Goal: Check status: Check status

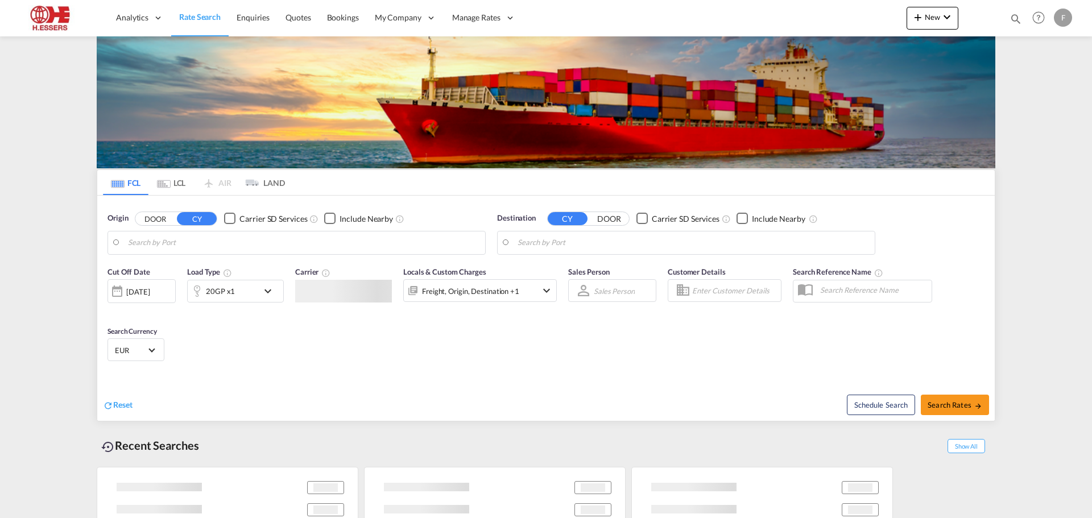
type input "[GEOGRAPHIC_DATA], BEANR"
type input "Valparaiso, CLVAP"
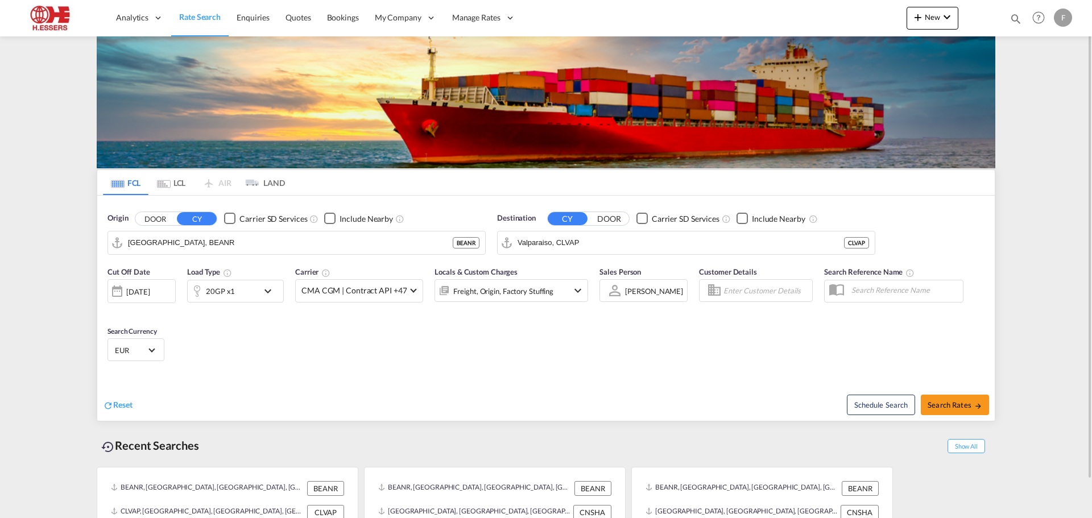
click at [1064, 19] on div "F" at bounding box center [1063, 18] width 18 height 18
click at [1046, 85] on button "Logout" at bounding box center [1050, 87] width 74 height 23
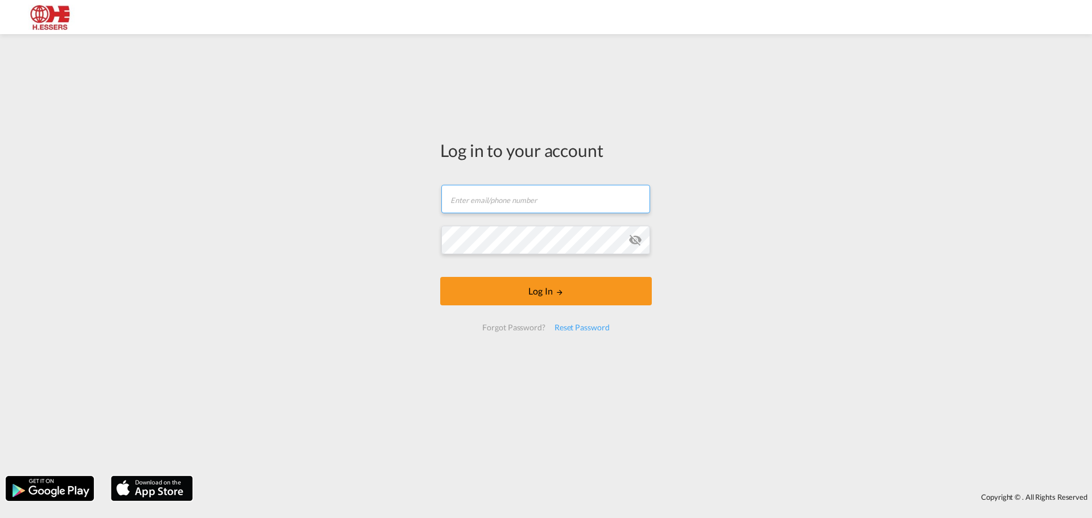
click at [538, 194] on input "text" at bounding box center [545, 199] width 209 height 28
paste input "[EMAIL_ADDRESS][DOMAIN_NAME]"
type input "[EMAIL_ADDRESS][DOMAIN_NAME]"
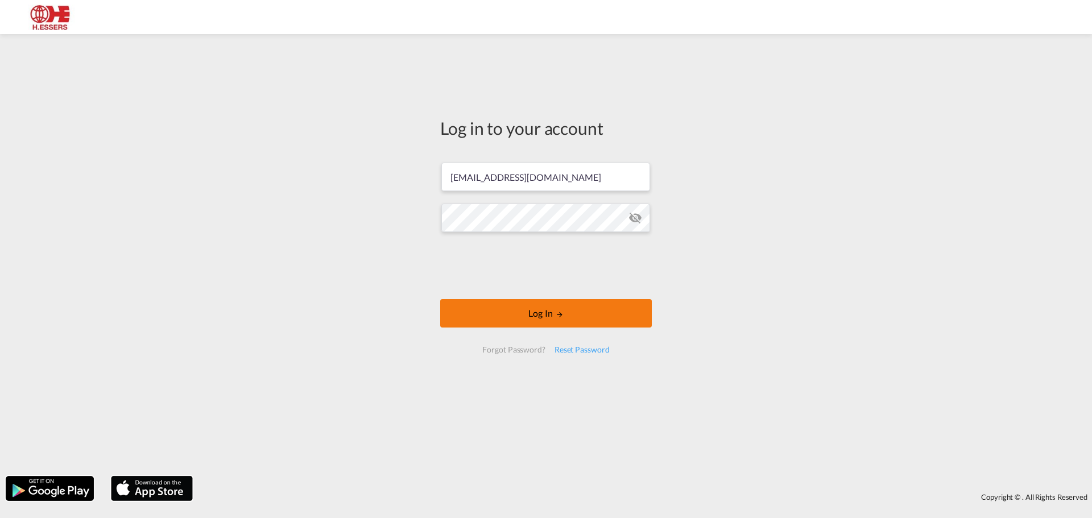
click at [536, 309] on button "Log In" at bounding box center [546, 313] width 212 height 28
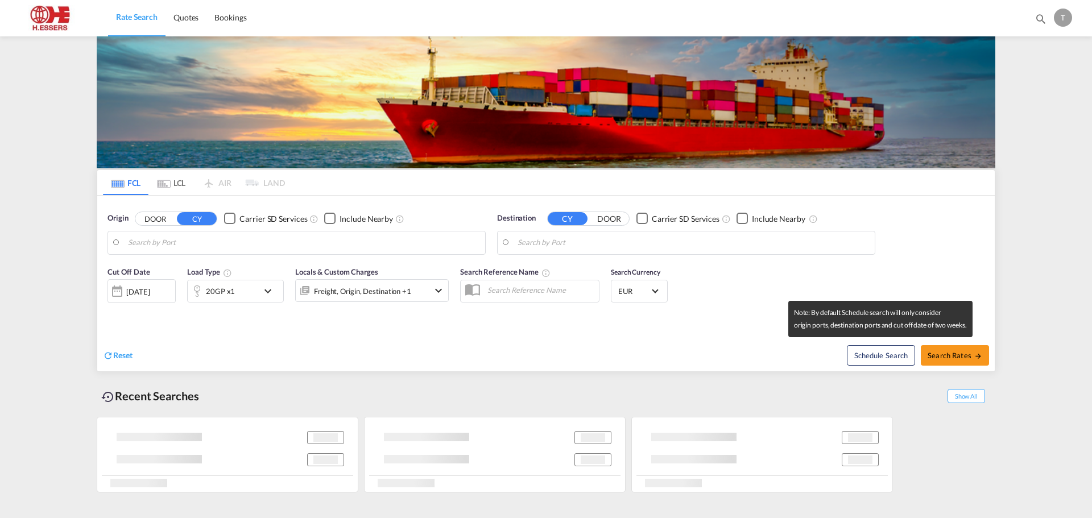
type input "[GEOGRAPHIC_DATA], BEANR"
type input "[GEOGRAPHIC_DATA], [GEOGRAPHIC_DATA]"
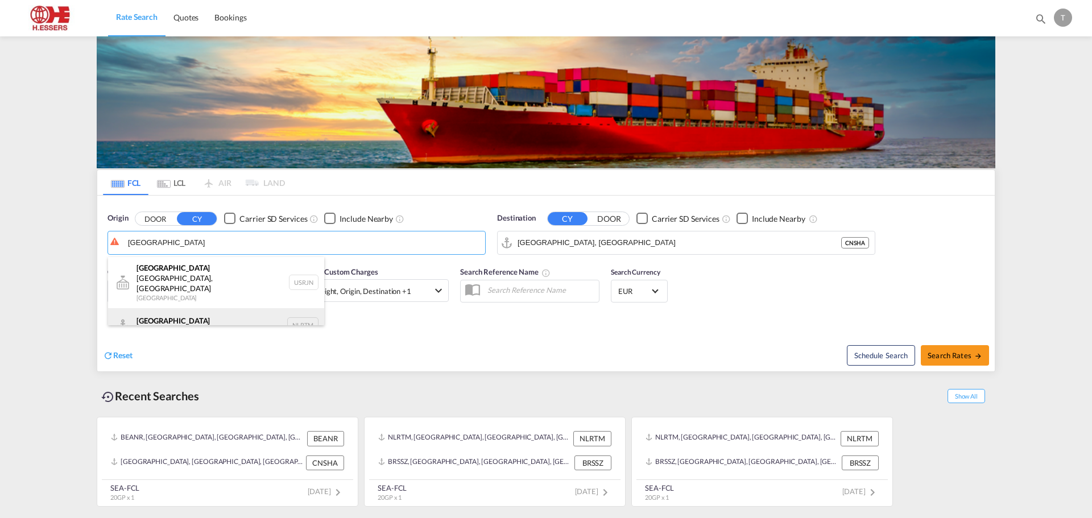
click at [160, 308] on div "[GEOGRAPHIC_DATA] [GEOGRAPHIC_DATA] NLRTM" at bounding box center [216, 325] width 216 height 34
type input "[GEOGRAPHIC_DATA], NLRTM"
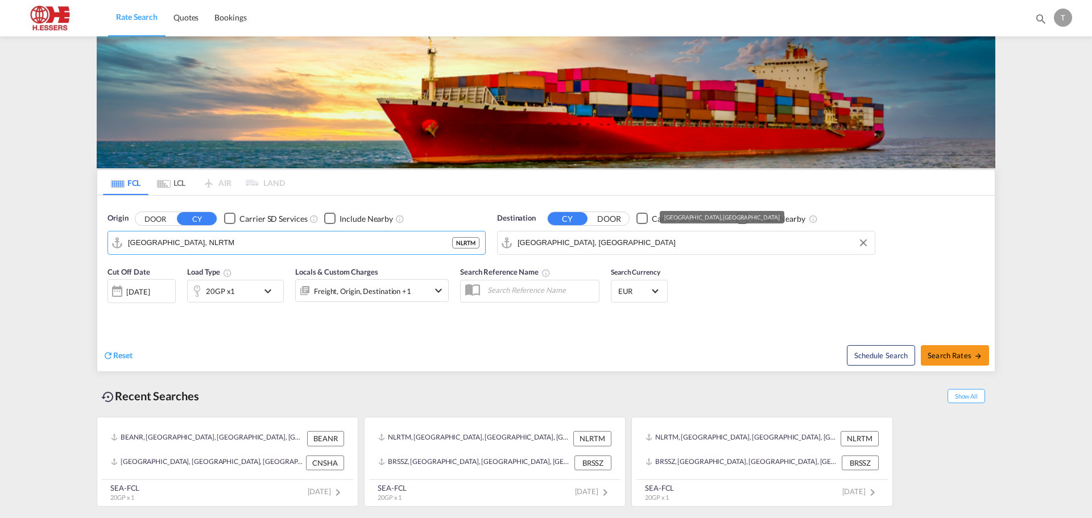
click at [596, 242] on input "[GEOGRAPHIC_DATA], [GEOGRAPHIC_DATA]" at bounding box center [692, 242] width 351 height 17
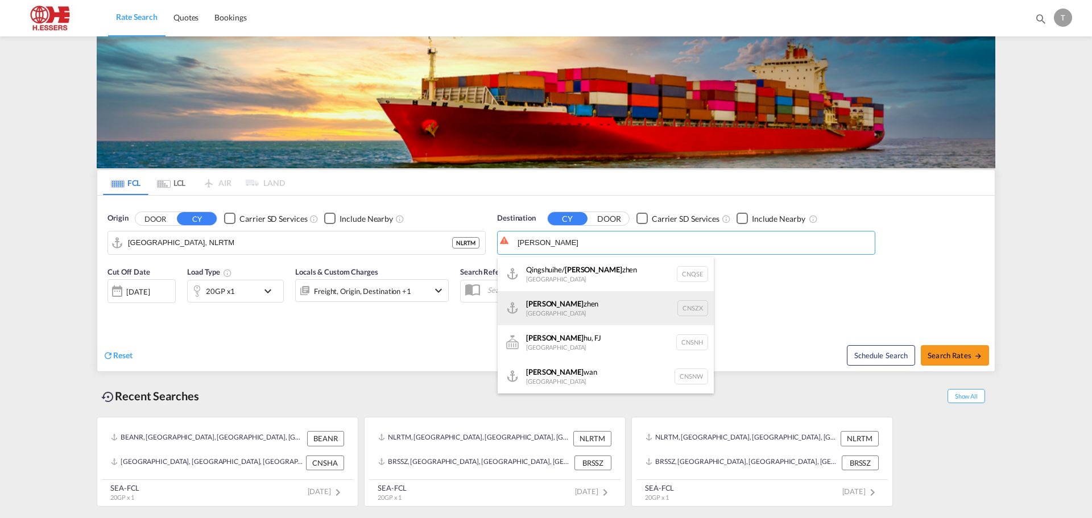
click at [549, 308] on div "[PERSON_NAME] [GEOGRAPHIC_DATA] CNSZX" at bounding box center [606, 308] width 216 height 34
type input "[GEOGRAPHIC_DATA], CNSZX"
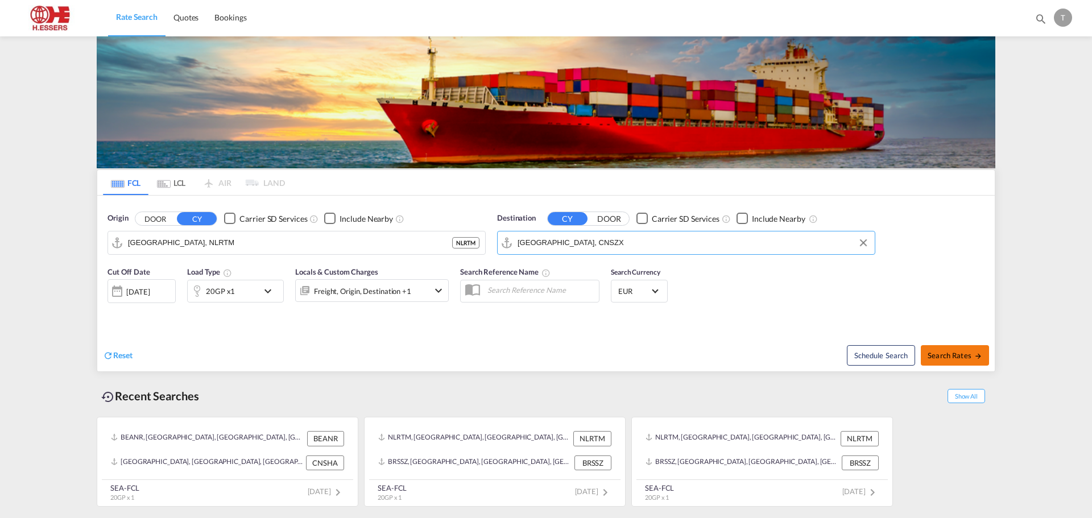
click at [947, 351] on span "Search Rates" at bounding box center [954, 355] width 55 height 9
type input "NLRTM to CNSZX / [DATE]"
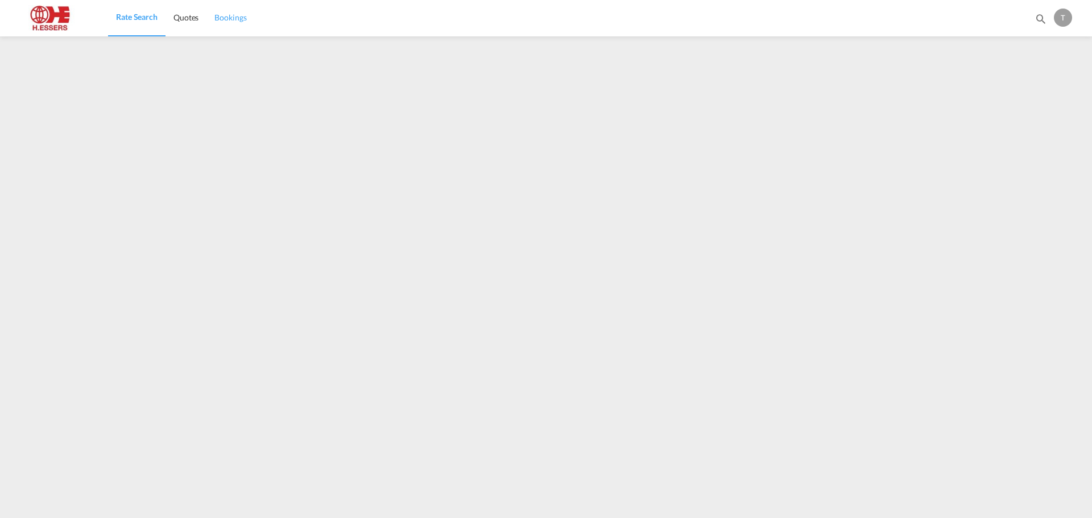
click at [232, 12] on span "Bookings" at bounding box center [230, 17] width 32 height 11
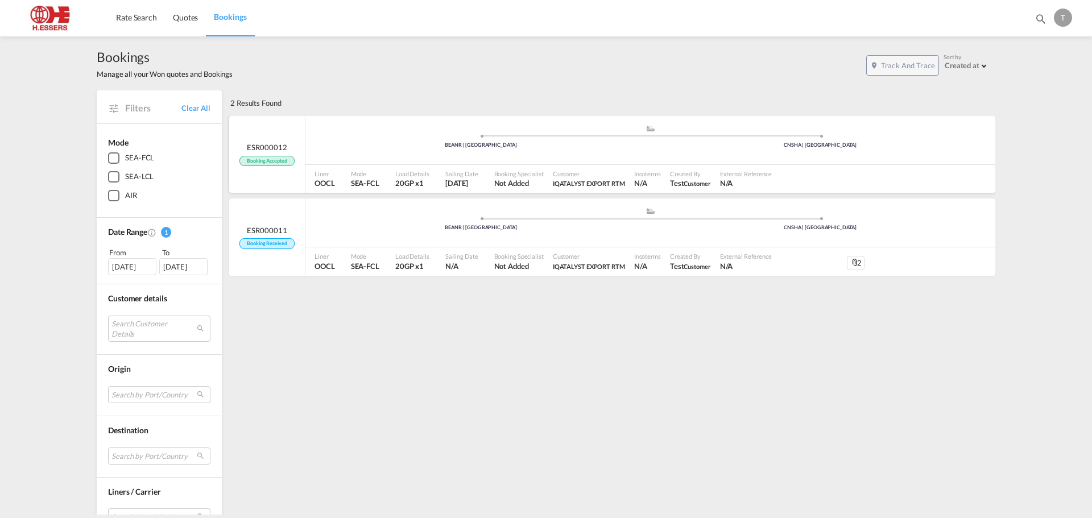
click at [446, 155] on div ".a{fill:#aaa8ad;} .a{fill:#aaa8ad;} BEANR | [GEOGRAPHIC_DATA] [GEOGRAPHIC_DATA]…" at bounding box center [650, 142] width 690 height 34
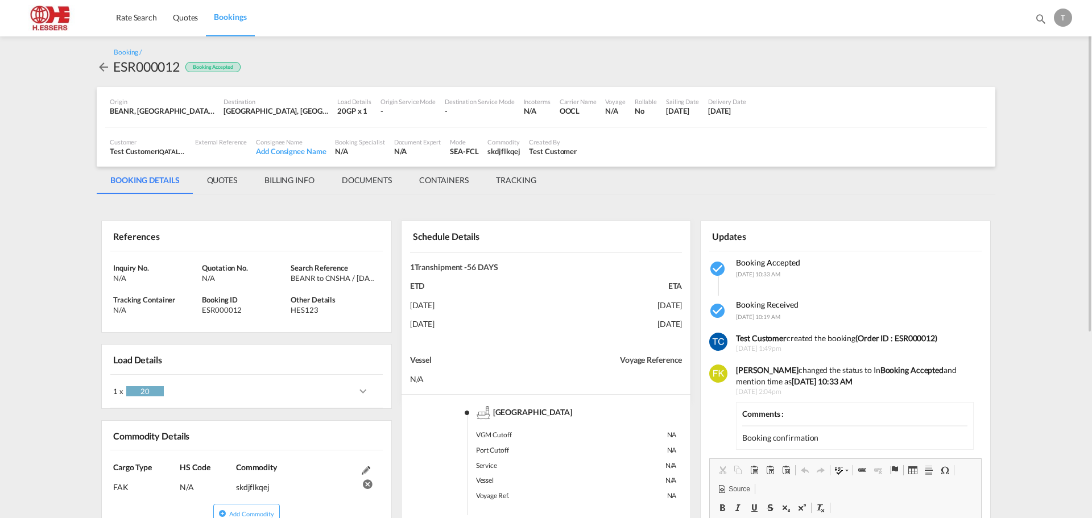
click at [451, 179] on md-tab-item "CONTAINERS" at bounding box center [443, 180] width 77 height 27
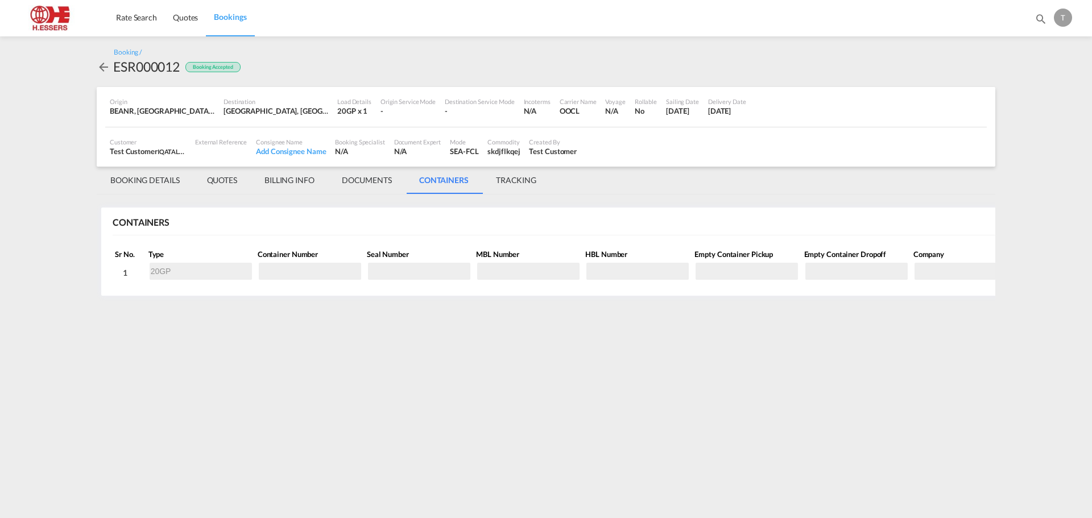
click at [370, 183] on md-tab-item "DOCUMENTS" at bounding box center [366, 180] width 77 height 27
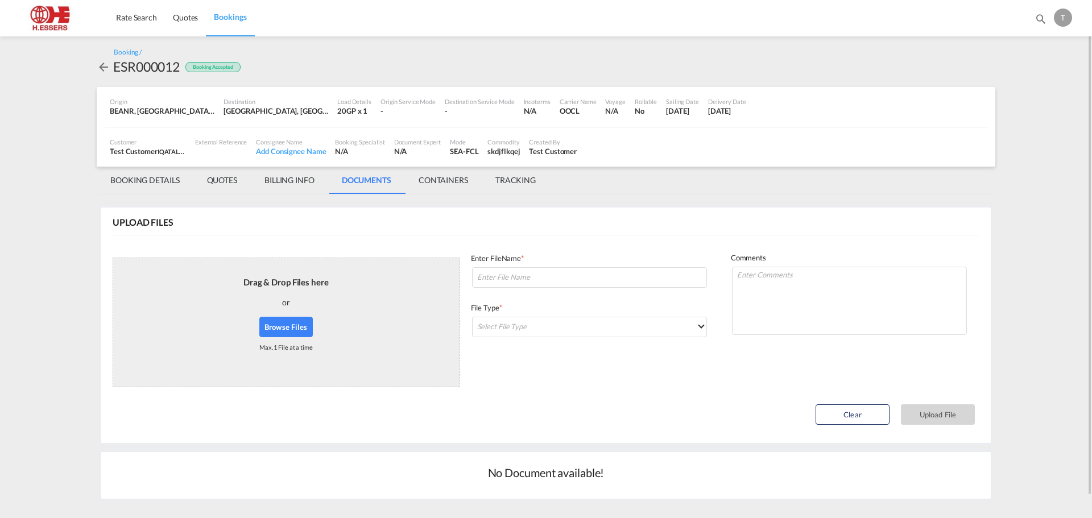
click at [101, 68] on md-icon "icon-arrow-left" at bounding box center [104, 67] width 14 height 14
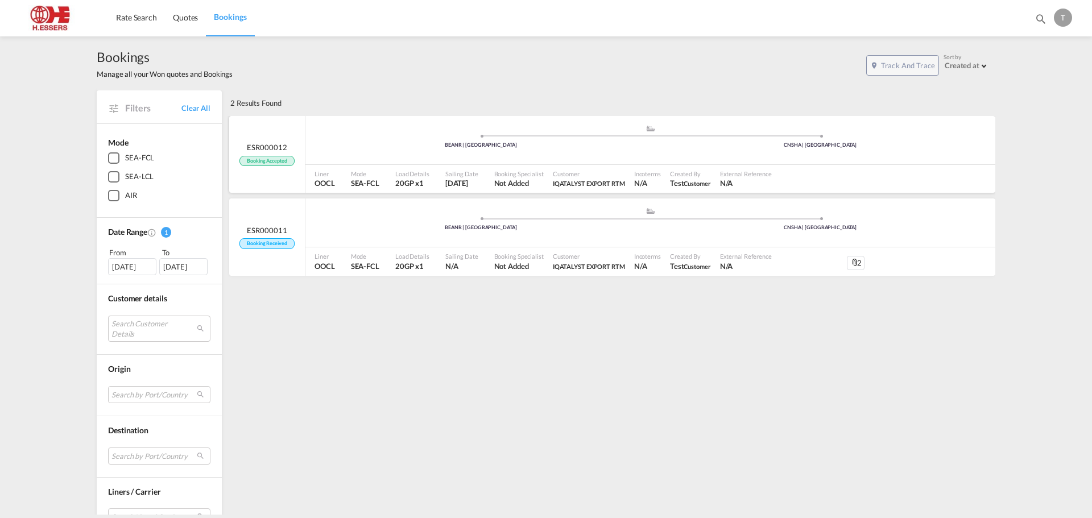
click at [592, 159] on div ".a{fill:#aaa8ad;} .a{fill:#aaa8ad;} BEANR | [GEOGRAPHIC_DATA] [GEOGRAPHIC_DATA]…" at bounding box center [650, 143] width 690 height 37
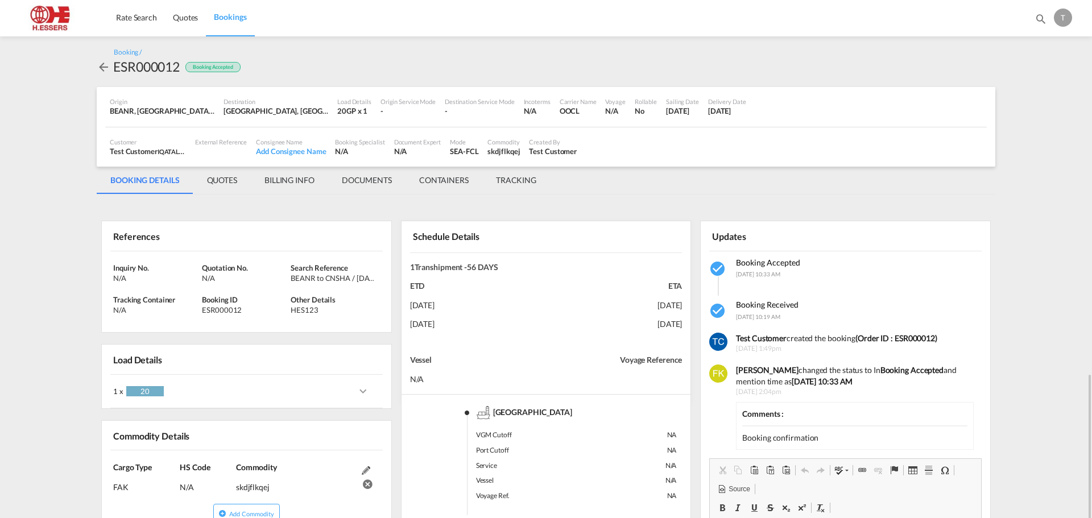
scroll to position [227, 0]
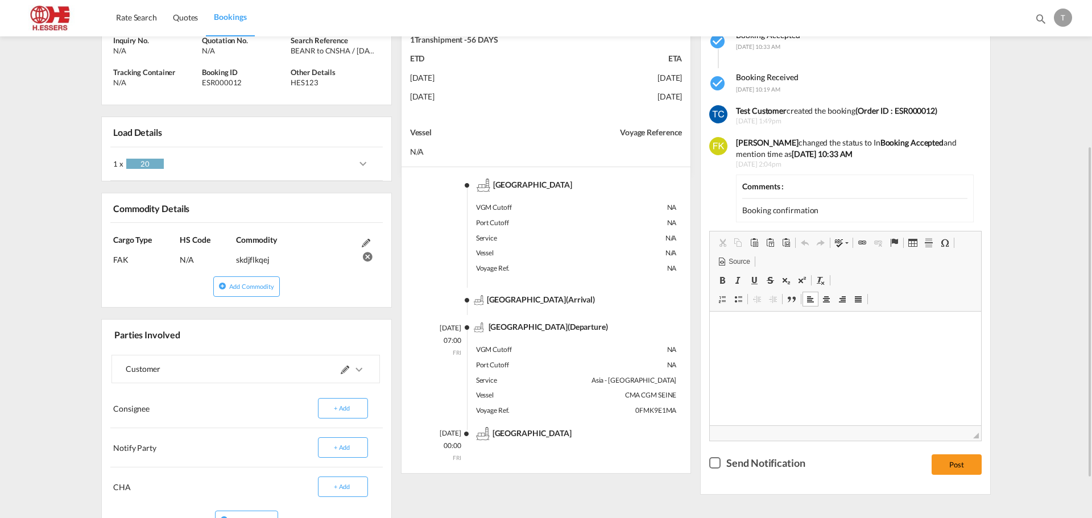
click at [768, 326] on p "Editor, editor4" at bounding box center [845, 328] width 248 height 12
click at [719, 463] on div "Checkbox No Ink" at bounding box center [714, 462] width 11 height 11
click at [954, 465] on button "Post" at bounding box center [956, 464] width 50 height 20
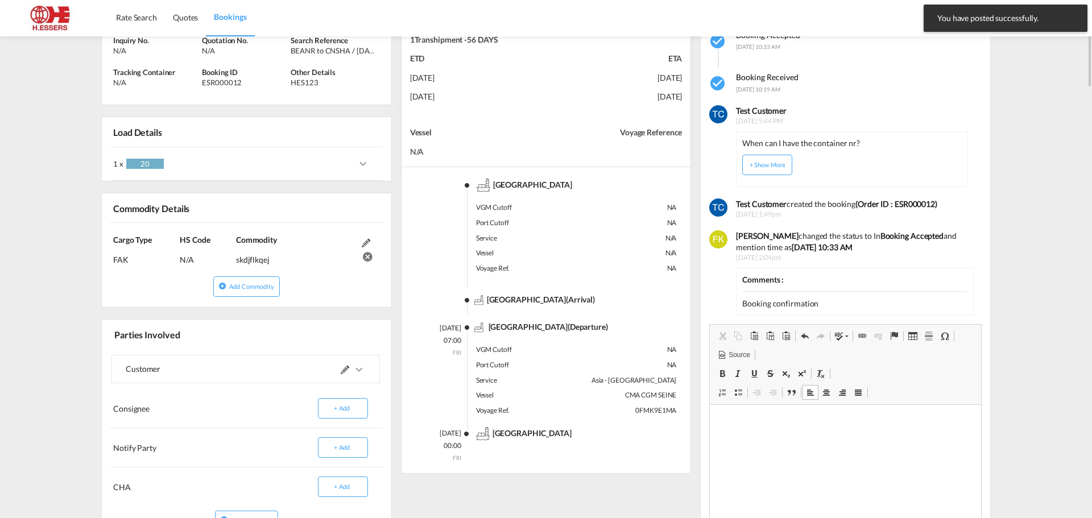
scroll to position [0, 0]
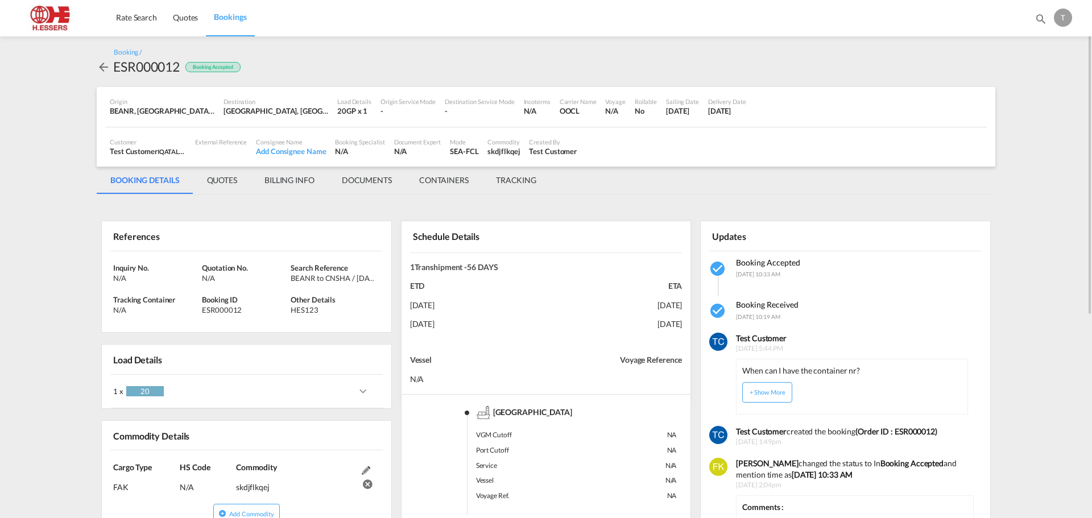
click at [103, 70] on md-icon "icon-arrow-left" at bounding box center [104, 67] width 14 height 14
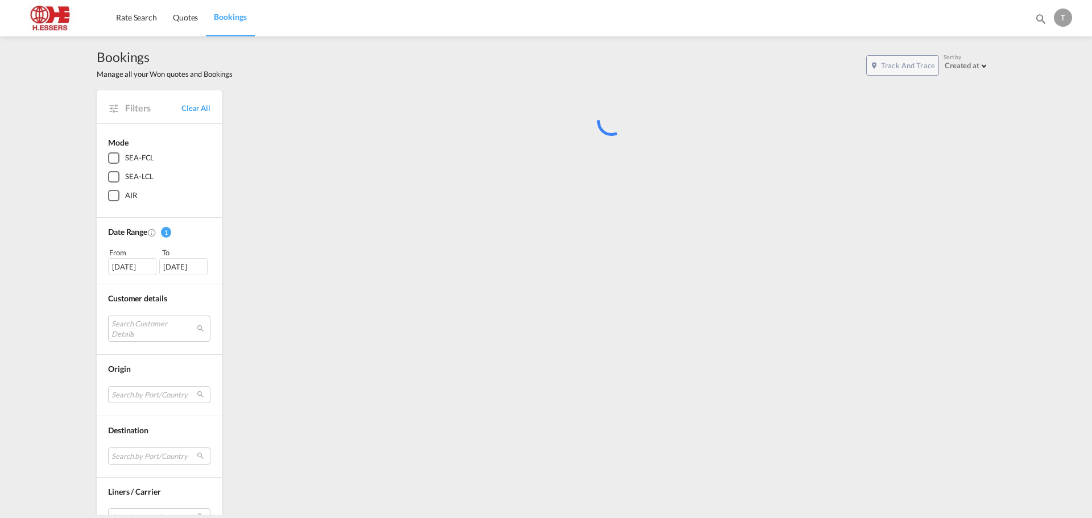
click at [1060, 16] on div "T" at bounding box center [1063, 18] width 18 height 18
click at [1043, 89] on button "Logout" at bounding box center [1050, 87] width 74 height 23
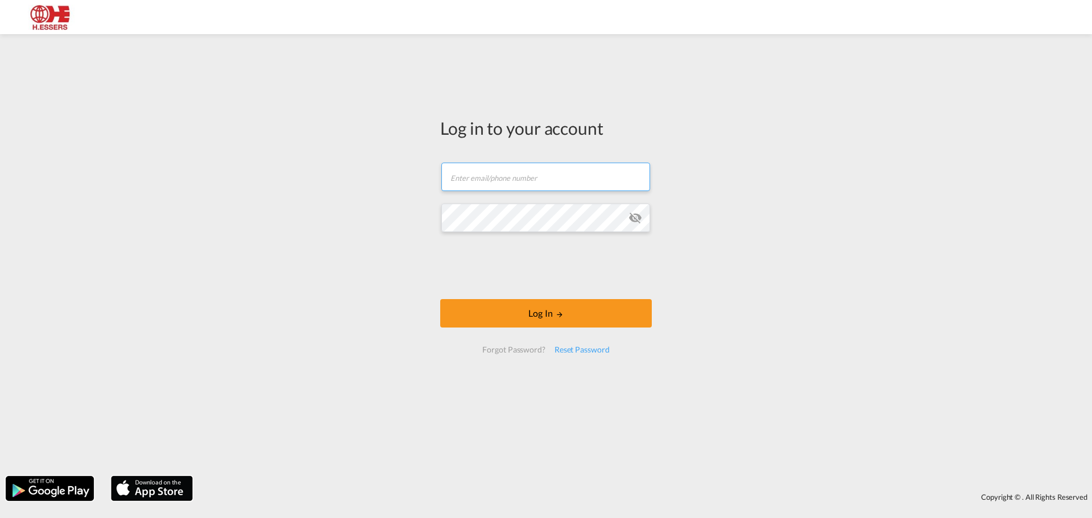
click at [533, 175] on input "text" at bounding box center [545, 177] width 209 height 28
type input "[EMAIL_ADDRESS][DOMAIN_NAME]"
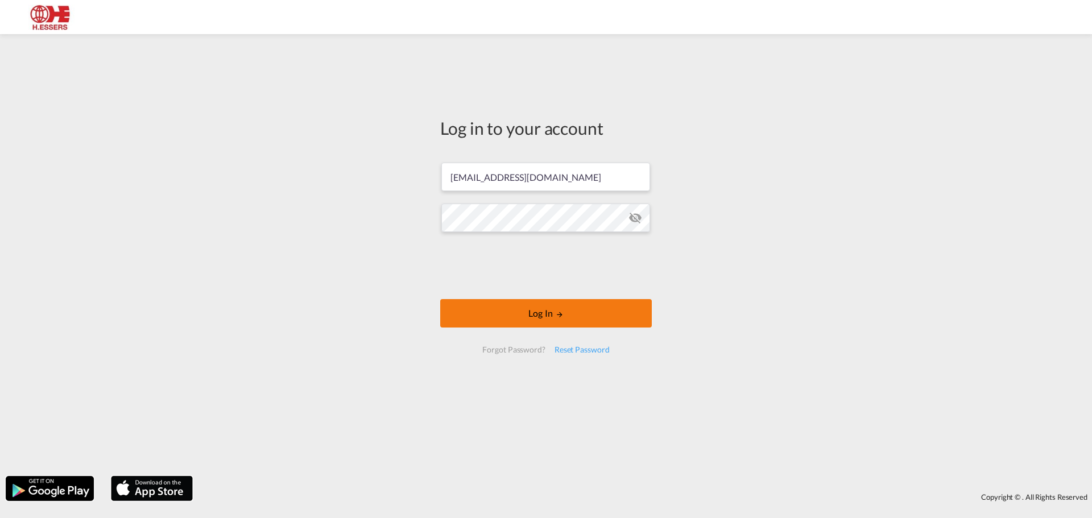
click at [587, 305] on button "Log In" at bounding box center [546, 313] width 212 height 28
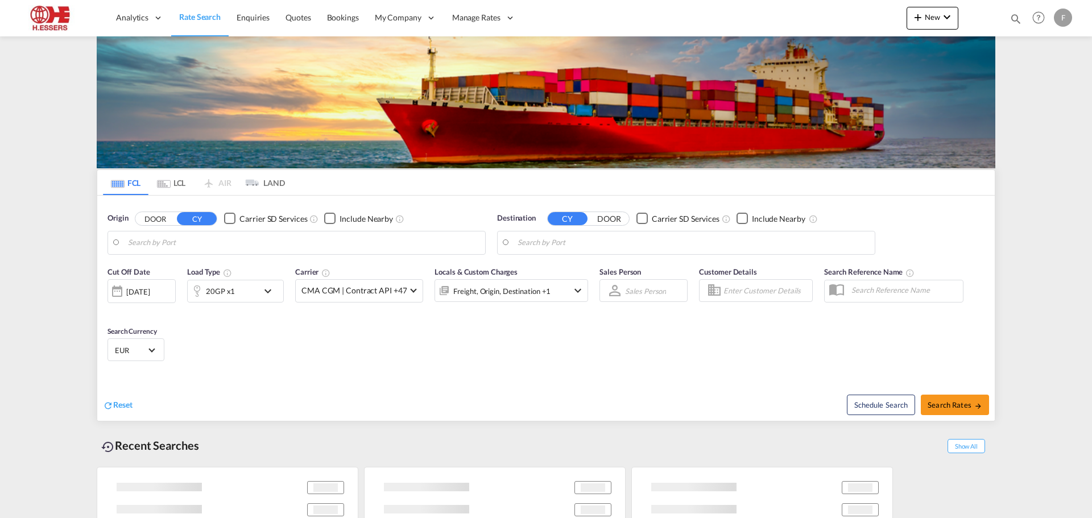
type input "[GEOGRAPHIC_DATA], BEANR"
type input "Valparaiso, CLVAP"
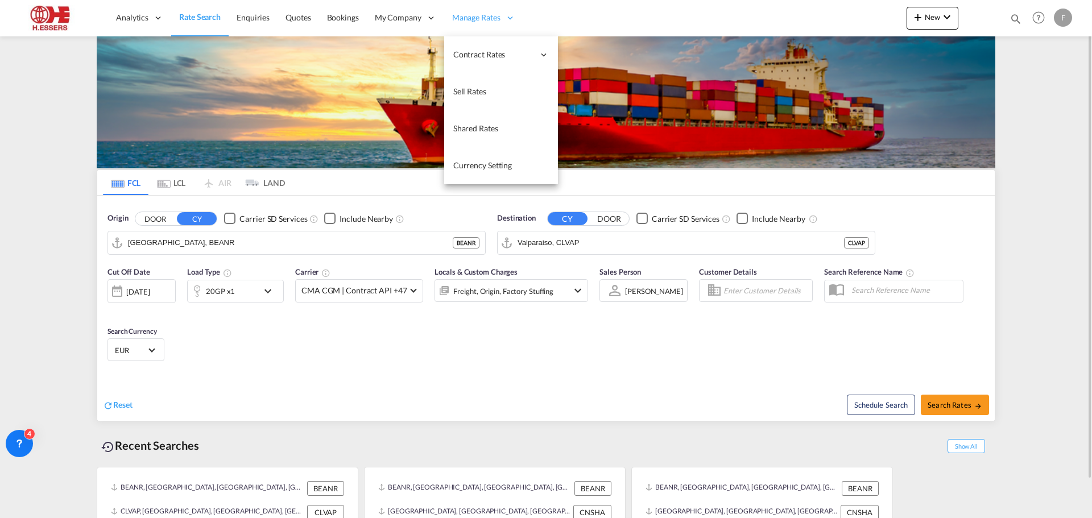
click at [473, 18] on span "Manage Rates" at bounding box center [476, 17] width 48 height 11
click at [475, 96] on span "Sell Rates" at bounding box center [469, 91] width 33 height 10
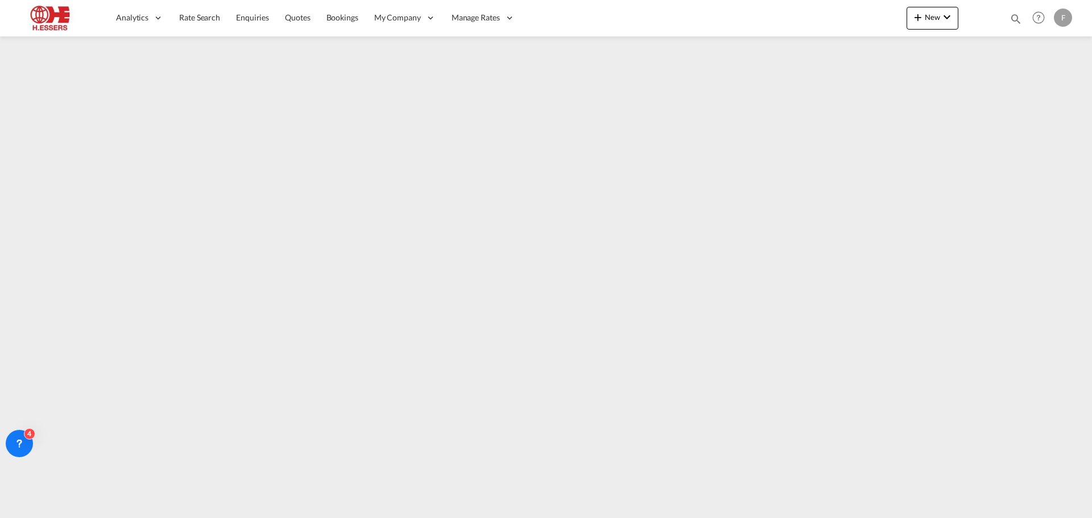
click at [1070, 15] on div "F" at bounding box center [1063, 18] width 18 height 18
click at [344, 22] on md-backdrop at bounding box center [546, 259] width 1092 height 518
click at [349, 18] on span "Bookings" at bounding box center [342, 18] width 32 height 10
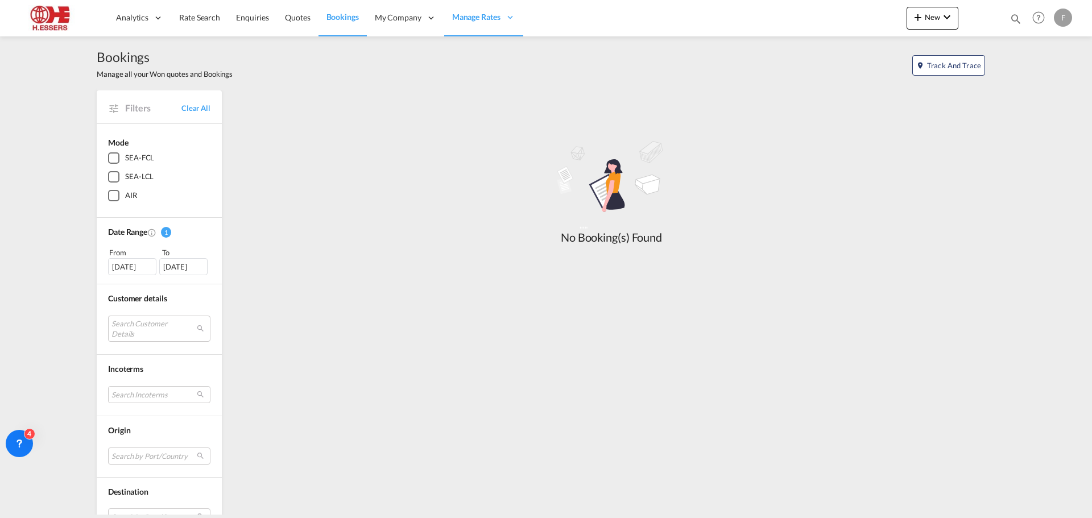
click at [1063, 14] on div "F" at bounding box center [1063, 18] width 18 height 18
click at [1041, 85] on button "Logout" at bounding box center [1050, 87] width 74 height 23
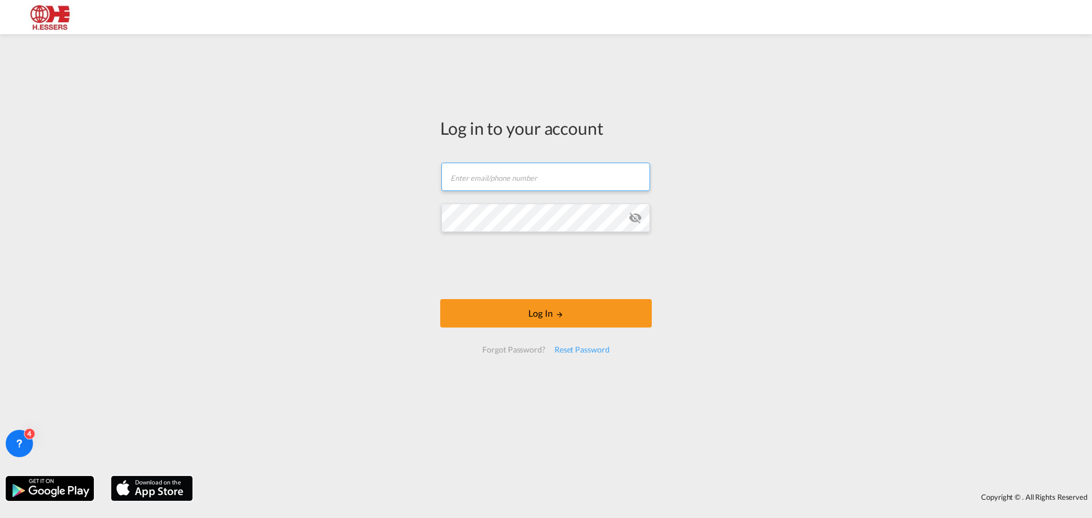
click at [548, 171] on input "text" at bounding box center [545, 177] width 209 height 28
type input "[EMAIL_ADDRESS][DOMAIN_NAME]"
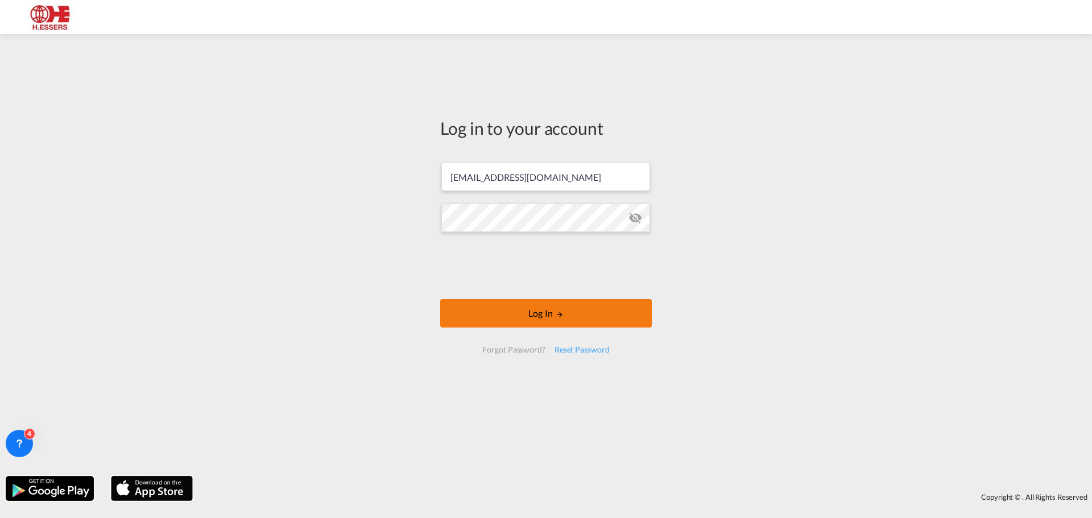
click at [599, 310] on button "Log In" at bounding box center [546, 313] width 212 height 28
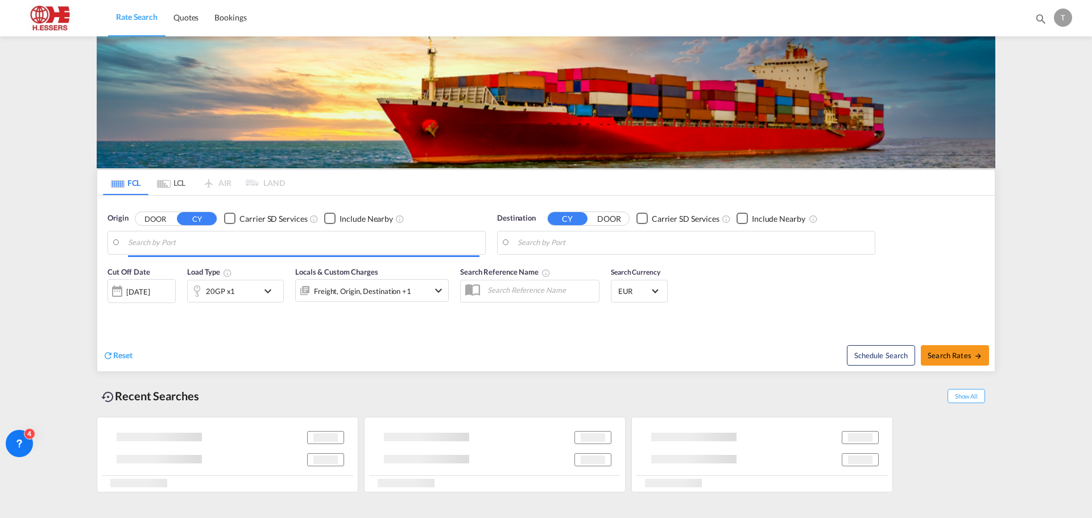
type input "[GEOGRAPHIC_DATA], NLRTM"
type input "[GEOGRAPHIC_DATA], [GEOGRAPHIC_DATA]"
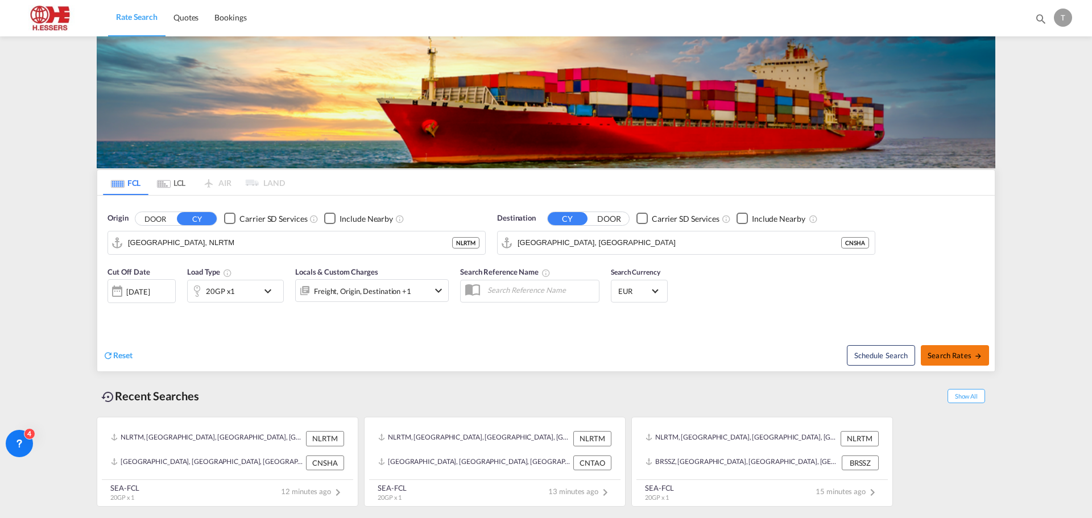
click at [963, 354] on span "Search Rates" at bounding box center [954, 355] width 55 height 9
type input "NLRTM to CNSHA / [DATE]"
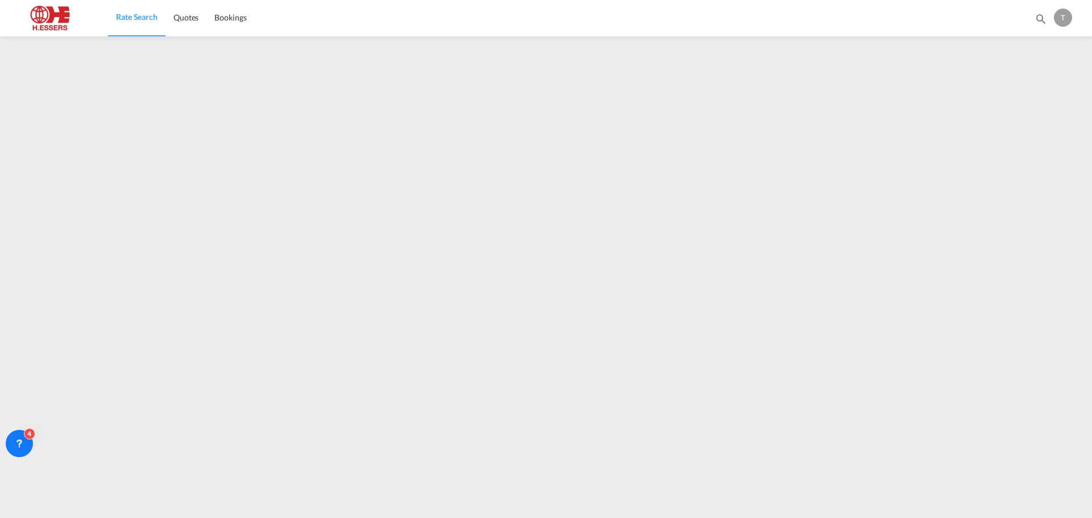
click at [1070, 16] on div "T" at bounding box center [1063, 18] width 18 height 18
click at [1041, 86] on button "Logout" at bounding box center [1050, 87] width 74 height 23
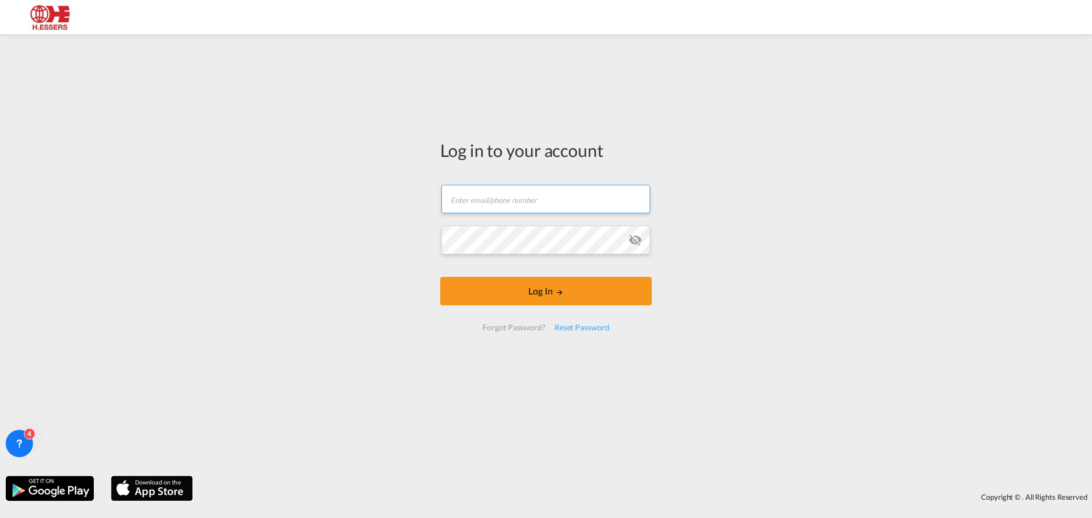
click at [504, 200] on input "text" at bounding box center [545, 199] width 209 height 28
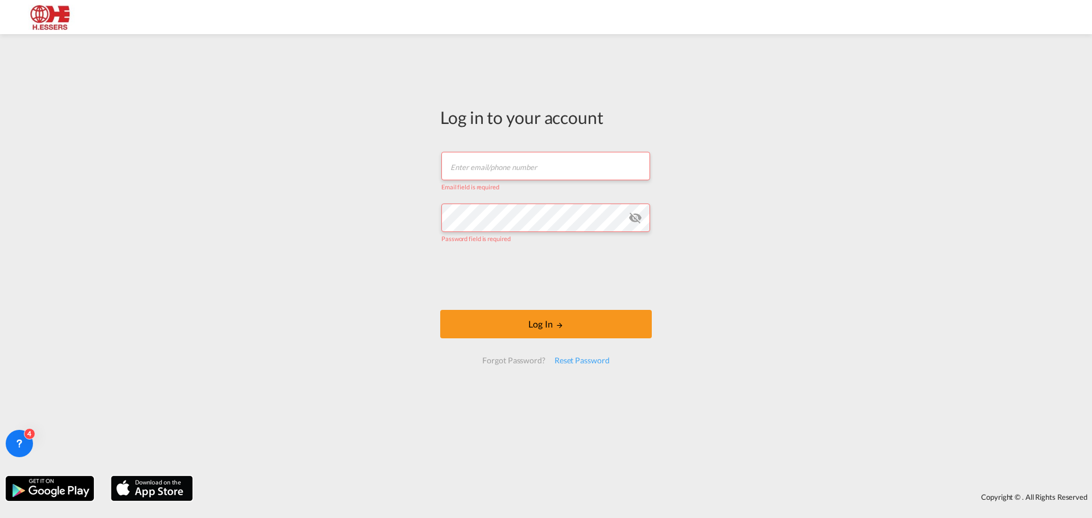
click at [537, 161] on input "text" at bounding box center [545, 166] width 209 height 28
type input "[EMAIL_ADDRESS][DOMAIN_NAME]"
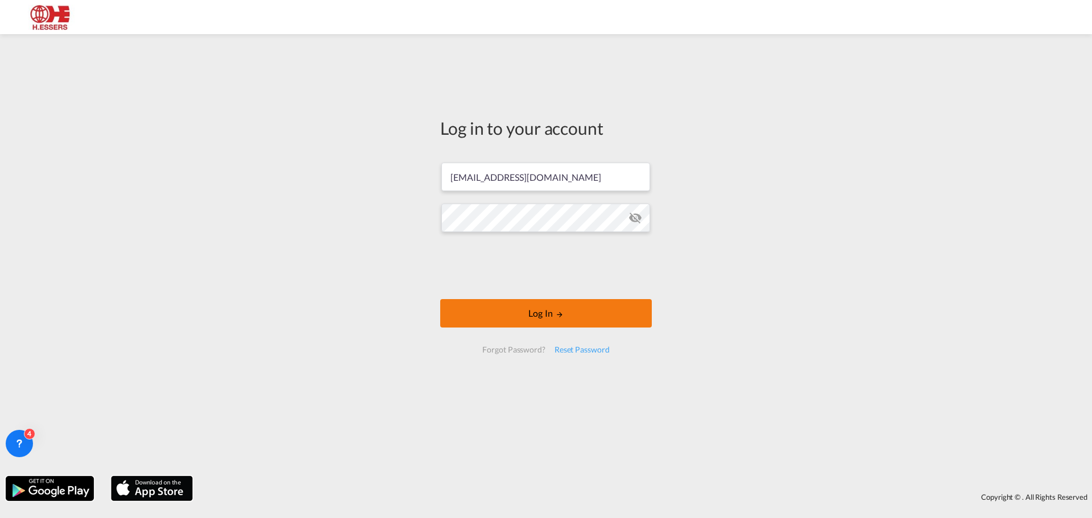
click at [613, 322] on button "Log In" at bounding box center [546, 313] width 212 height 28
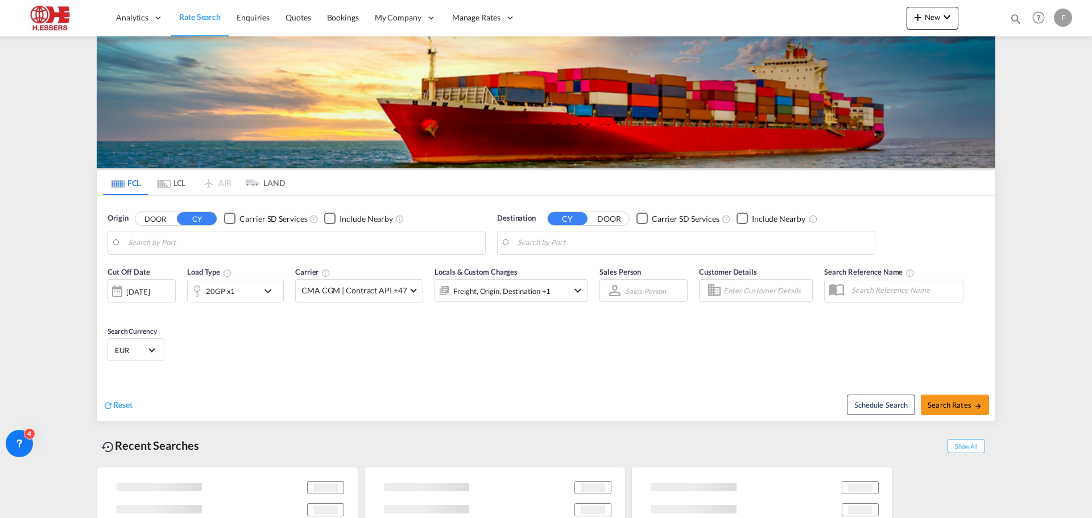
type input "[GEOGRAPHIC_DATA], BEANR"
type input "Valparaiso, CLVAP"
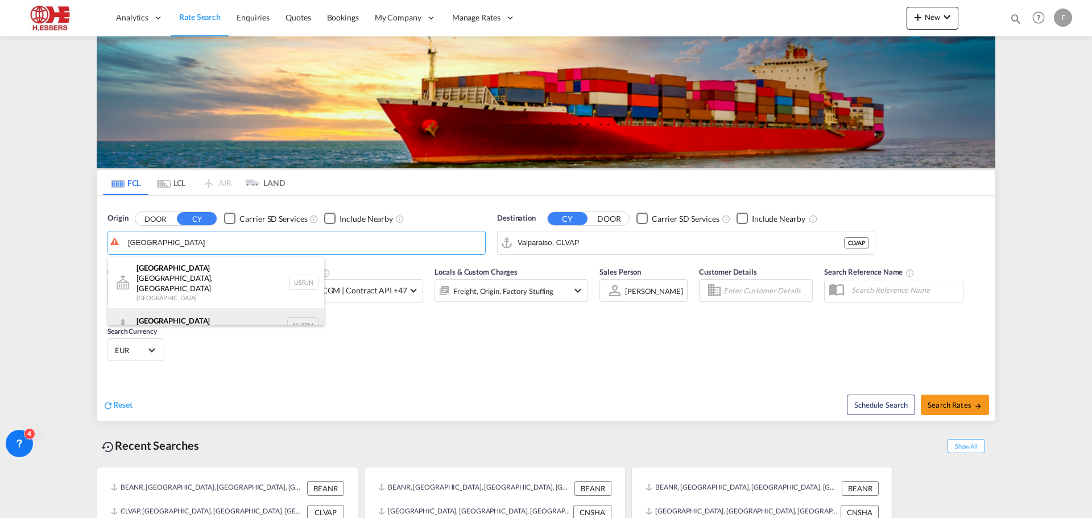
click at [175, 308] on div "[GEOGRAPHIC_DATA] [GEOGRAPHIC_DATA] NLRTM" at bounding box center [216, 325] width 216 height 34
type input "[GEOGRAPHIC_DATA], NLRTM"
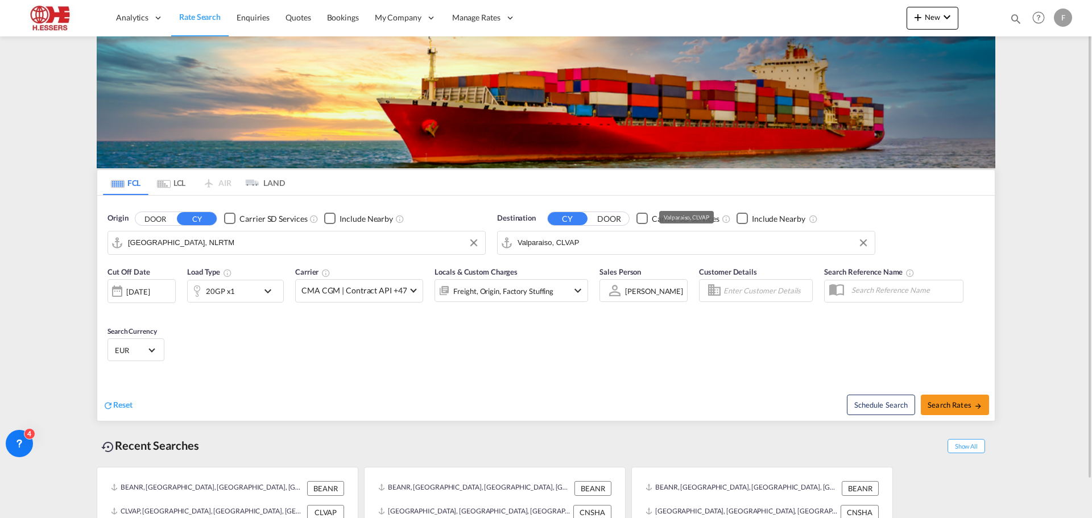
click at [577, 246] on input "Valparaiso, CLVAP" at bounding box center [692, 242] width 351 height 17
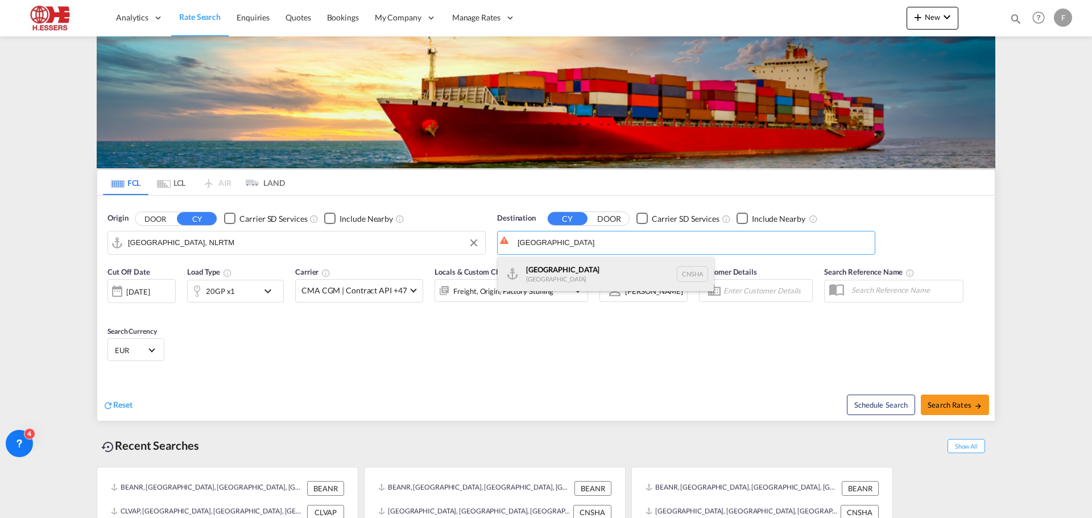
click at [558, 278] on div "Shanghai [GEOGRAPHIC_DATA] [GEOGRAPHIC_DATA]" at bounding box center [606, 274] width 216 height 34
type input "[GEOGRAPHIC_DATA], [GEOGRAPHIC_DATA]"
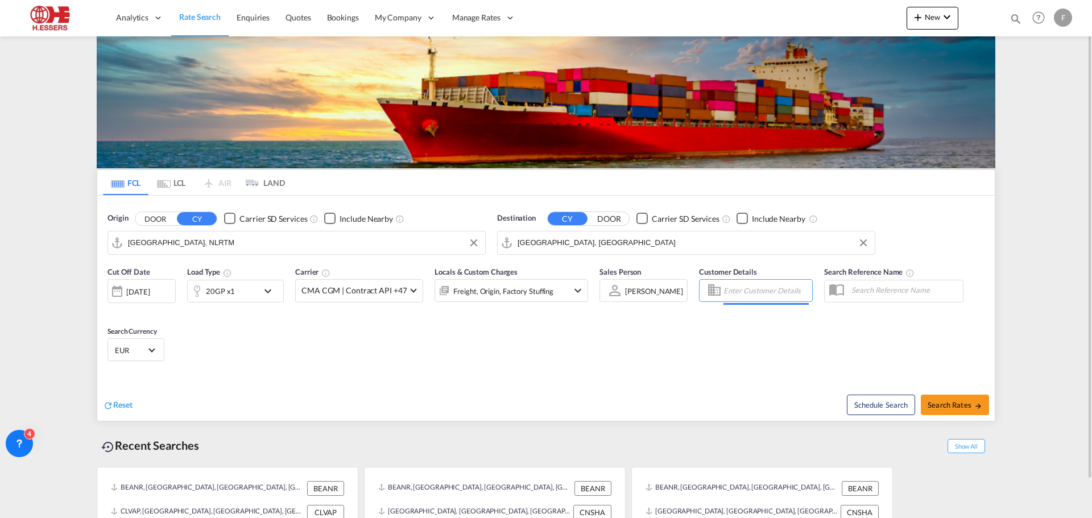
click at [741, 288] on input "Enter Customer Details" at bounding box center [765, 290] width 85 height 17
click at [765, 321] on div "Test Customer [EMAIL_ADDRESS][DOMAIN_NAME] | IQAT ALYST EXPORT" at bounding box center [823, 320] width 216 height 30
type input "IQATALYST EXPORT, Test Customer, [EMAIL_ADDRESS][DOMAIN_NAME]"
click at [966, 407] on span "Search Rates" at bounding box center [954, 404] width 55 height 9
type input "NLRTM to CNSHA / [DATE]"
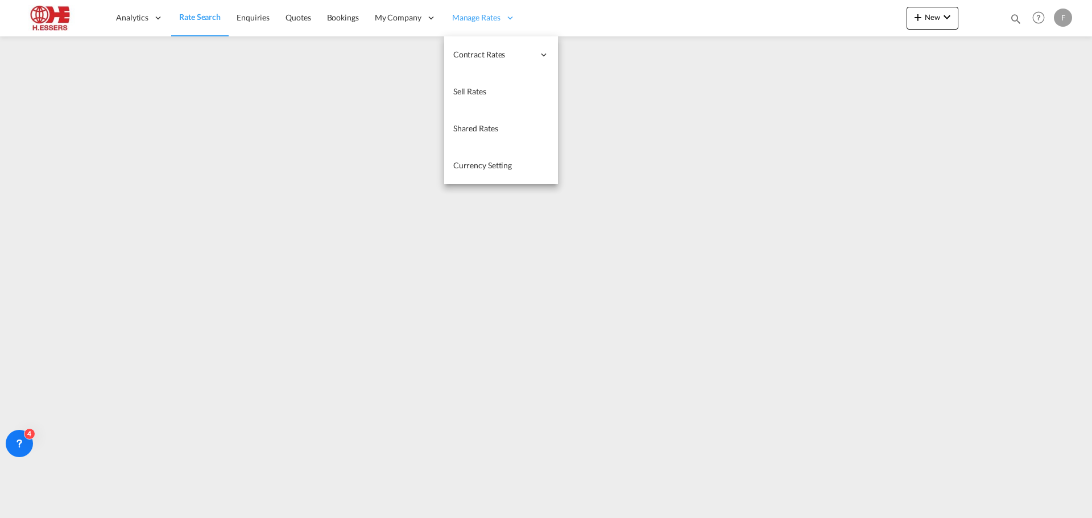
click at [473, 12] on span "Manage Rates" at bounding box center [476, 17] width 48 height 11
click at [484, 88] on span "Sell Rates" at bounding box center [469, 91] width 33 height 10
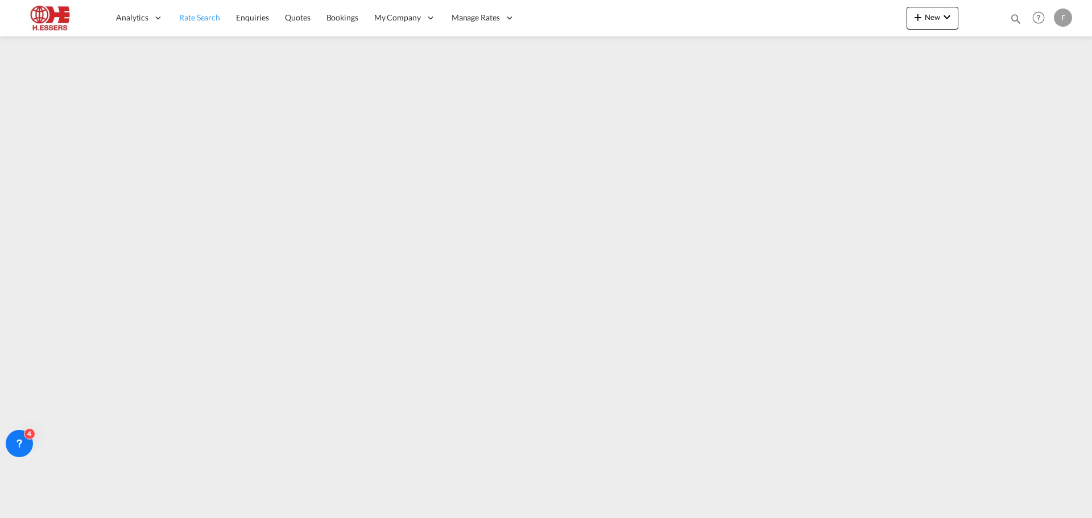
click at [189, 22] on span "Rate Search" at bounding box center [199, 18] width 41 height 10
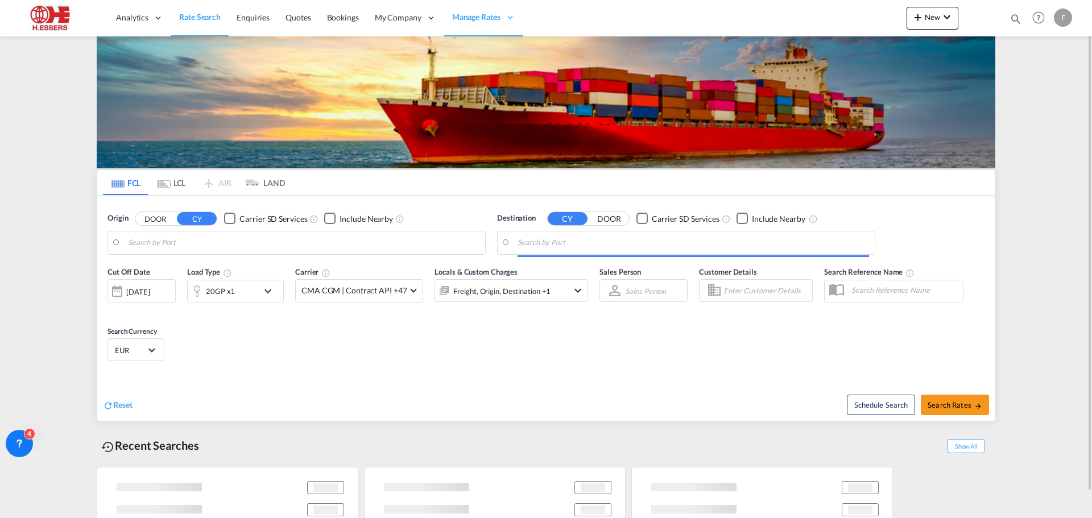
type input "[GEOGRAPHIC_DATA], NLRTM"
type input "[GEOGRAPHIC_DATA], [GEOGRAPHIC_DATA]"
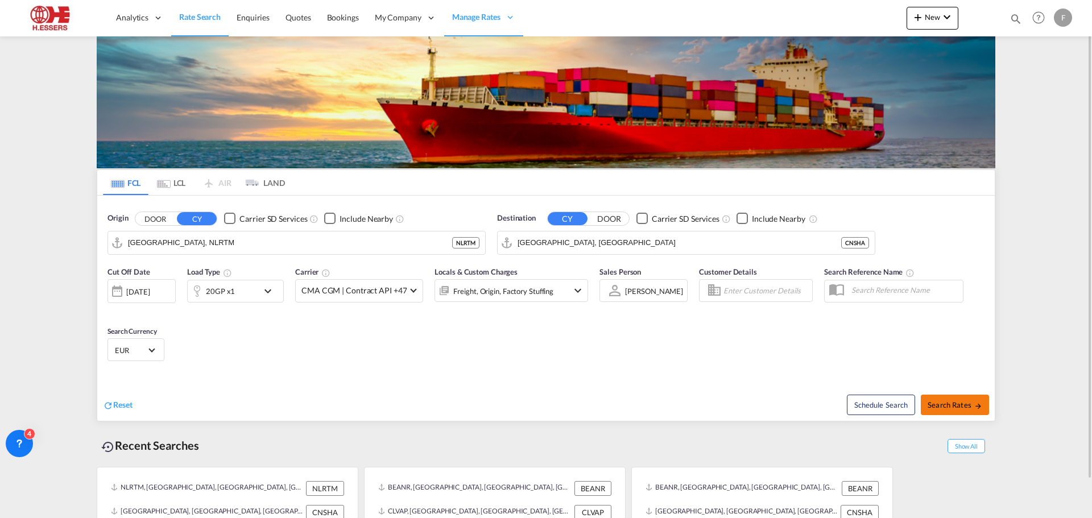
click at [933, 405] on span "Search Rates" at bounding box center [954, 404] width 55 height 9
type input "NLRTM to CNSHA / [DATE]"
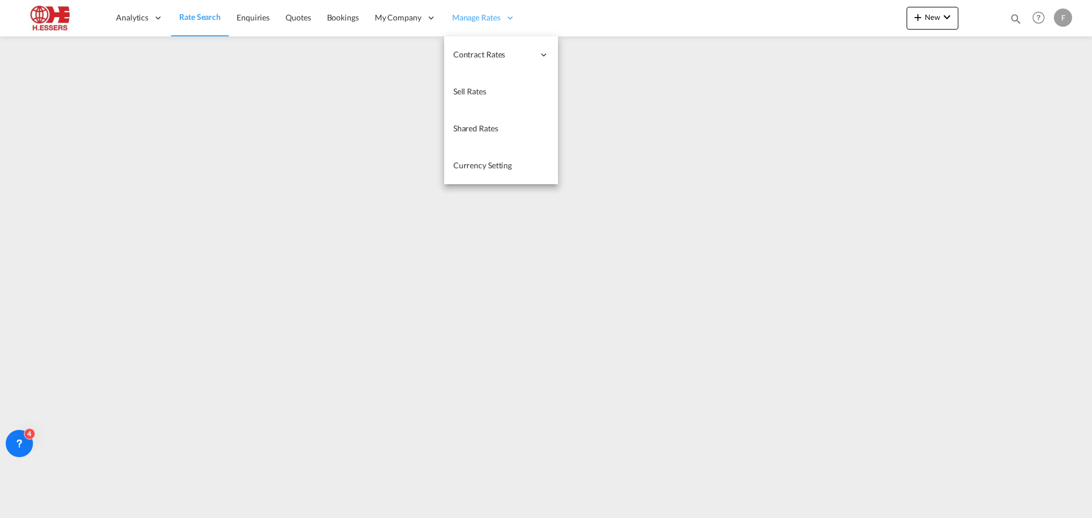
click at [477, 13] on span "Manage Rates" at bounding box center [476, 17] width 48 height 11
click at [489, 92] on link "Sell Rates" at bounding box center [501, 91] width 114 height 37
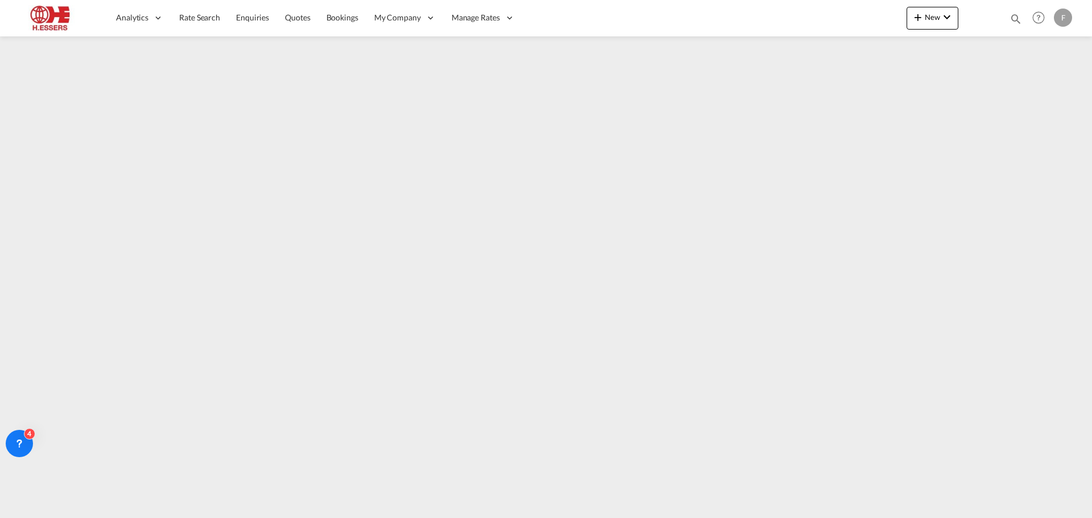
click at [1059, 20] on div "F" at bounding box center [1063, 18] width 18 height 18
click at [1045, 96] on button "Logout" at bounding box center [1050, 87] width 74 height 23
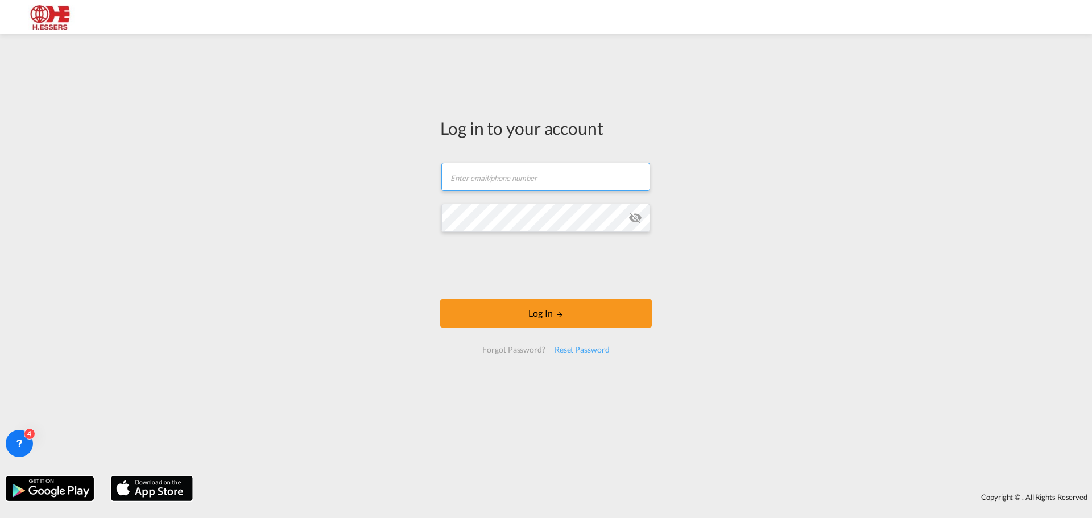
click at [565, 174] on input "text" at bounding box center [545, 177] width 209 height 28
type input "[EMAIL_ADDRESS][DOMAIN_NAME]"
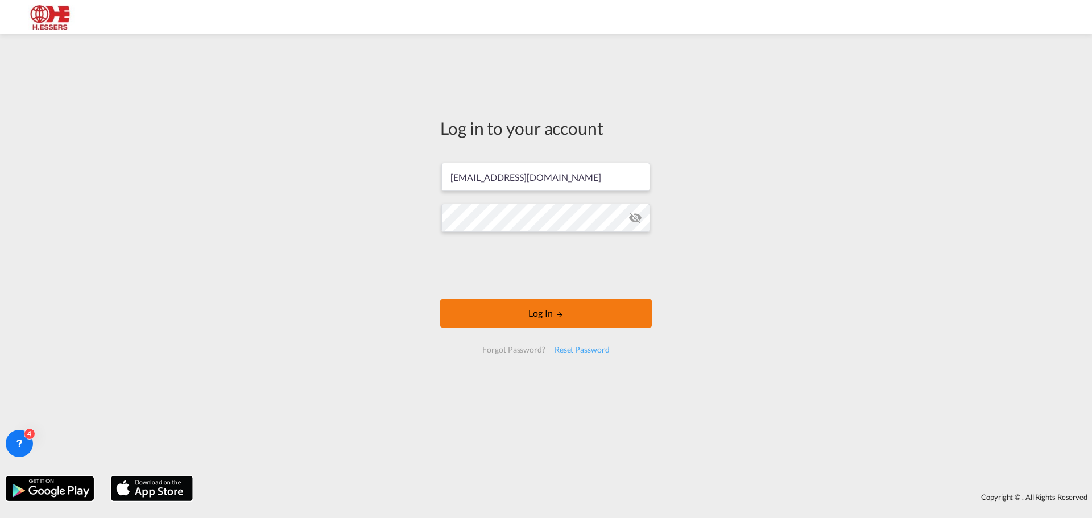
click at [603, 317] on button "Log In" at bounding box center [546, 313] width 212 height 28
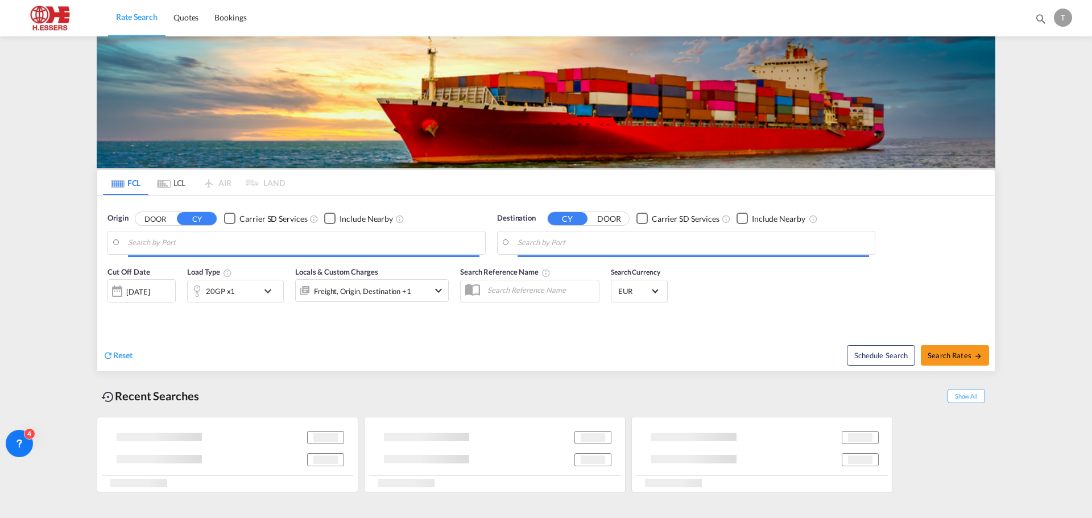
type input "[GEOGRAPHIC_DATA], NLRTM"
type input "[GEOGRAPHIC_DATA], [GEOGRAPHIC_DATA]"
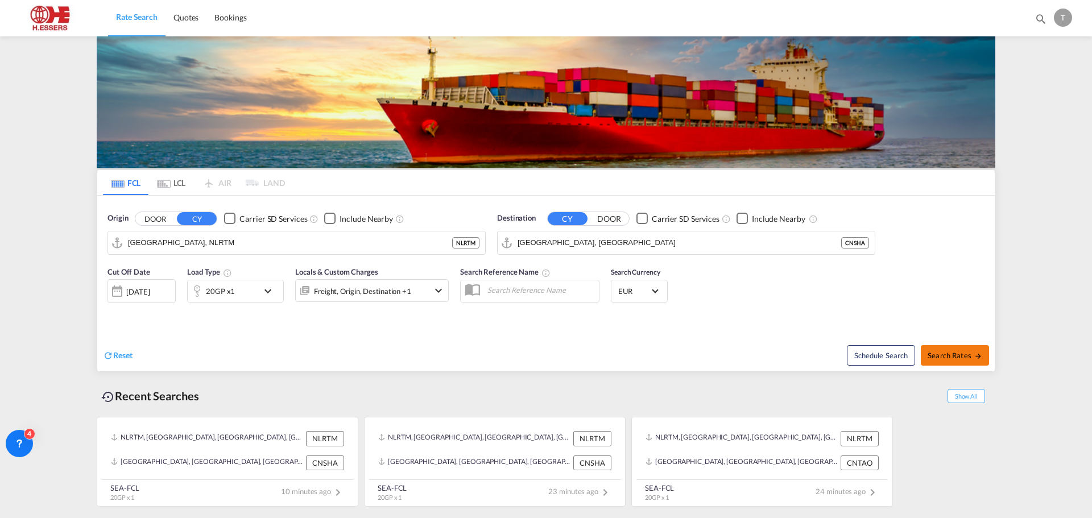
click at [953, 350] on button "Search Rates" at bounding box center [955, 355] width 68 height 20
type input "NLRTM to CNSHA / [DATE]"
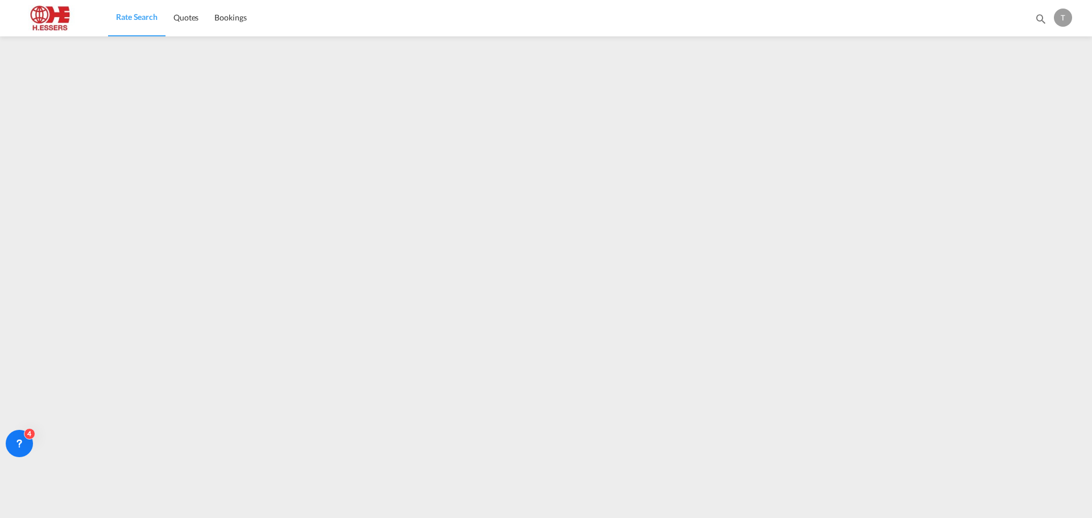
click at [1063, 20] on div "T" at bounding box center [1063, 18] width 18 height 18
click at [1051, 86] on button "Logout" at bounding box center [1050, 87] width 74 height 23
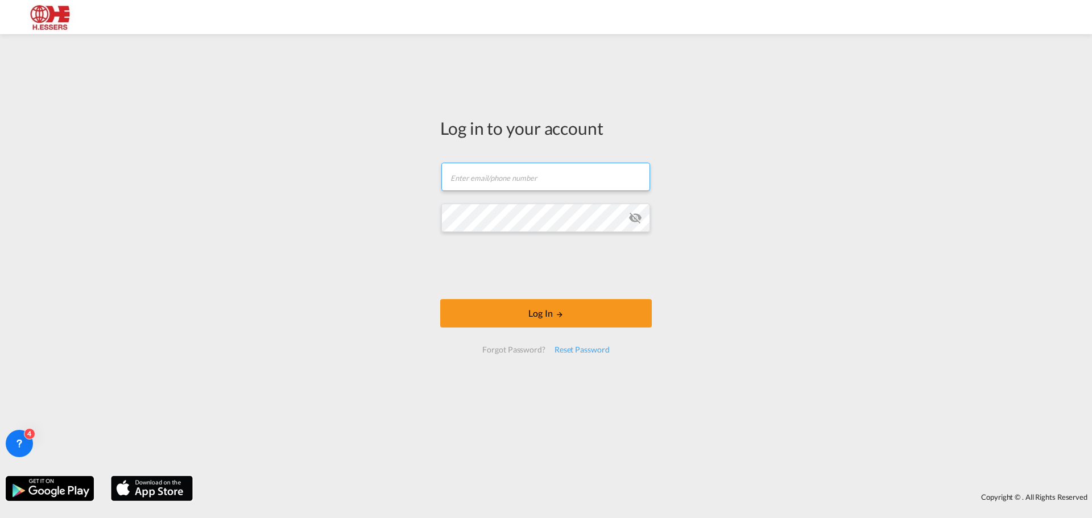
click at [527, 182] on input "text" at bounding box center [545, 177] width 209 height 28
type input "[EMAIL_ADDRESS][DOMAIN_NAME]"
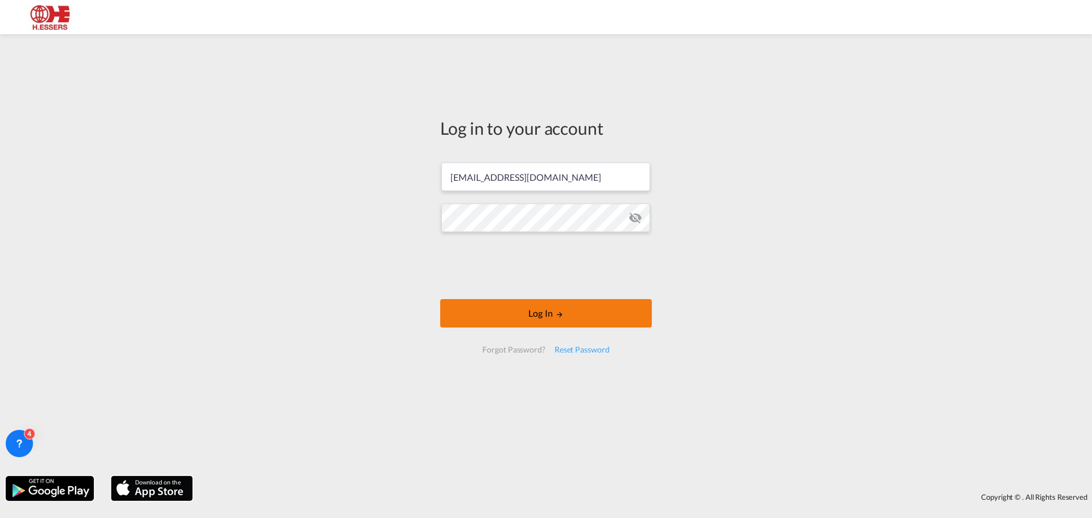
click at [547, 305] on button "Log In" at bounding box center [546, 313] width 212 height 28
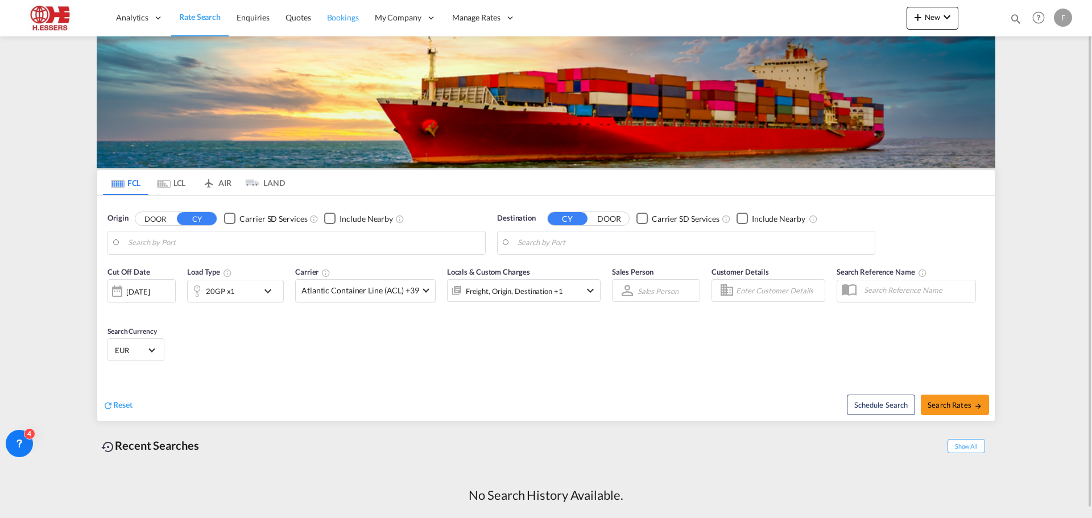
click at [341, 16] on span "Bookings" at bounding box center [343, 18] width 32 height 10
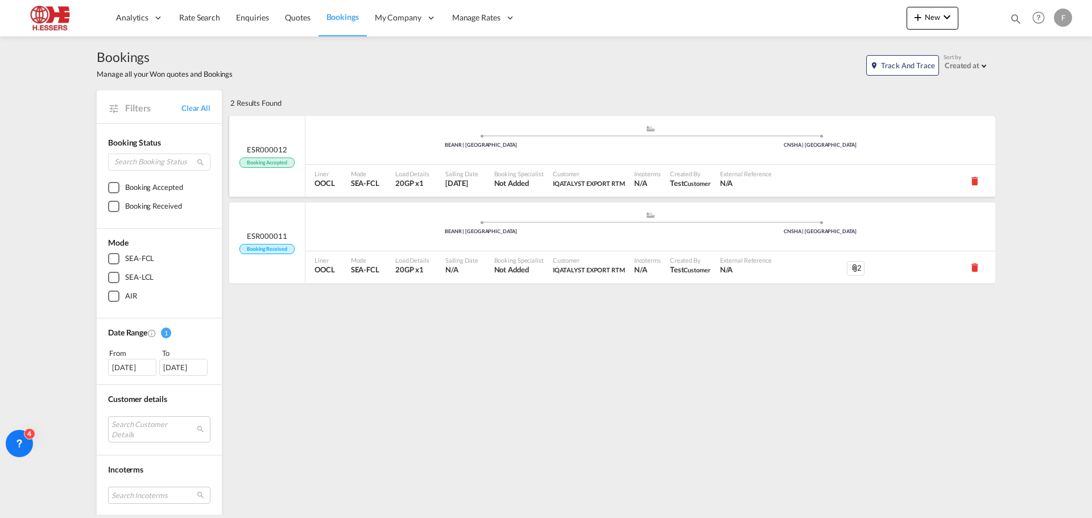
click at [596, 153] on div ".a{fill:#aaa8ad;} .a{fill:#aaa8ad;} BEANR | [GEOGRAPHIC_DATA] [GEOGRAPHIC_DATA]…" at bounding box center [650, 142] width 690 height 34
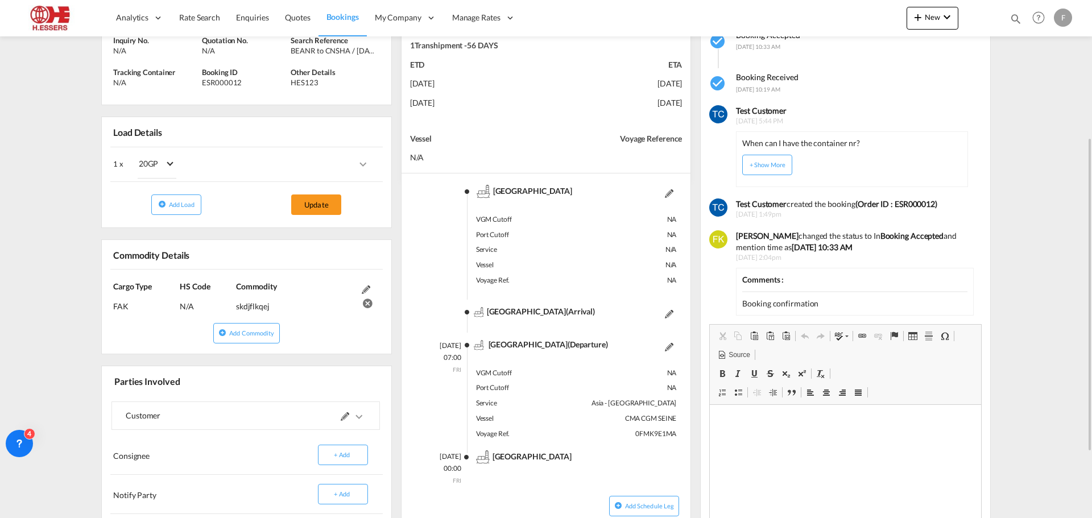
scroll to position [114, 0]
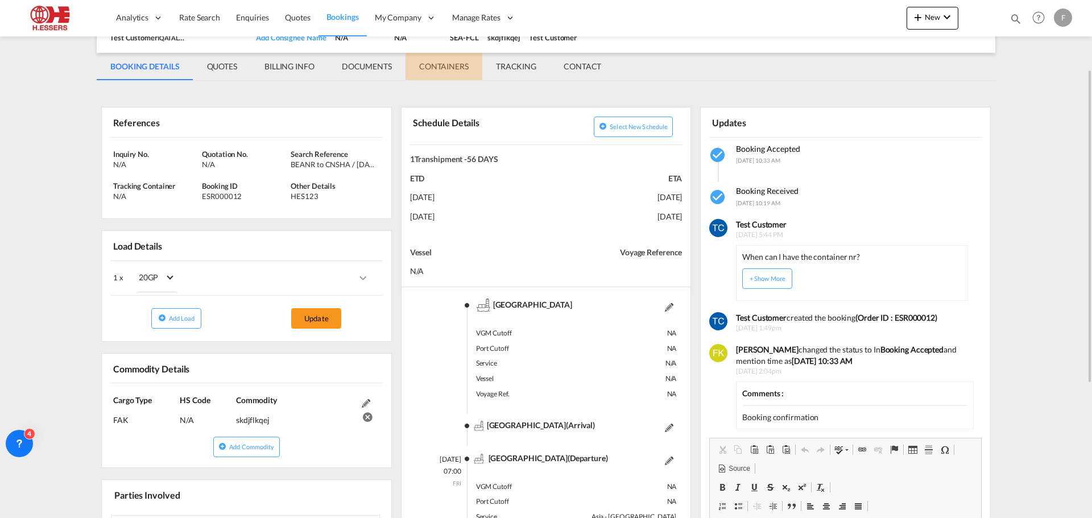
click at [427, 66] on md-tab-item "CONTAINERS" at bounding box center [443, 66] width 77 height 27
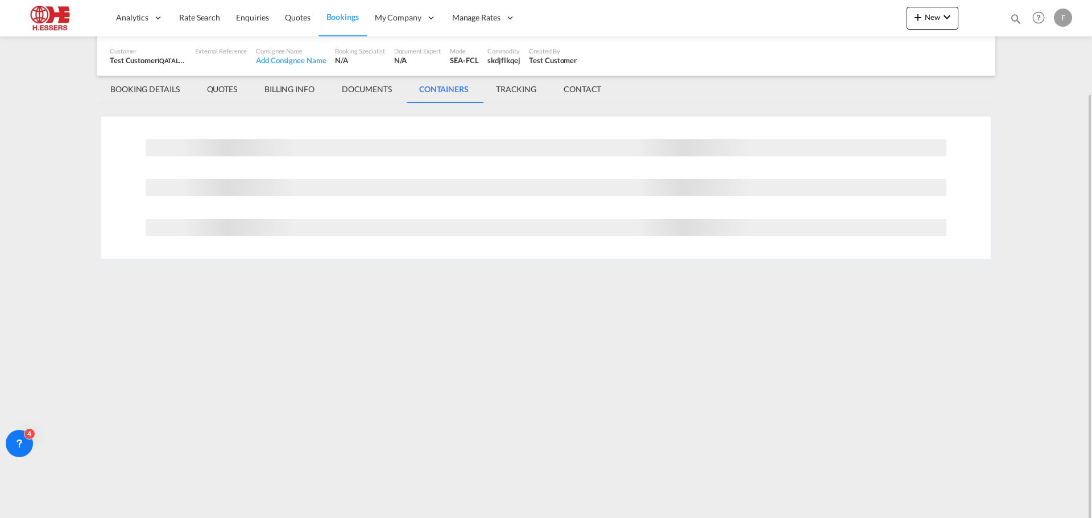
scroll to position [0, 0]
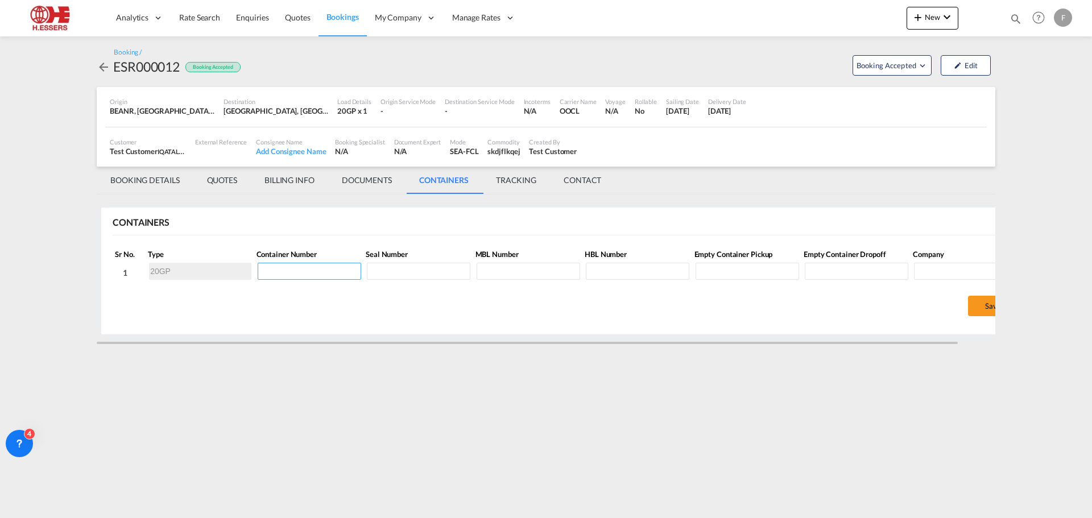
click at [293, 271] on input at bounding box center [309, 271] width 103 height 17
click at [282, 274] on input at bounding box center [309, 271] width 103 height 17
type input "t"
type input "TRHU2348210"
click at [414, 276] on input at bounding box center [418, 271] width 103 height 17
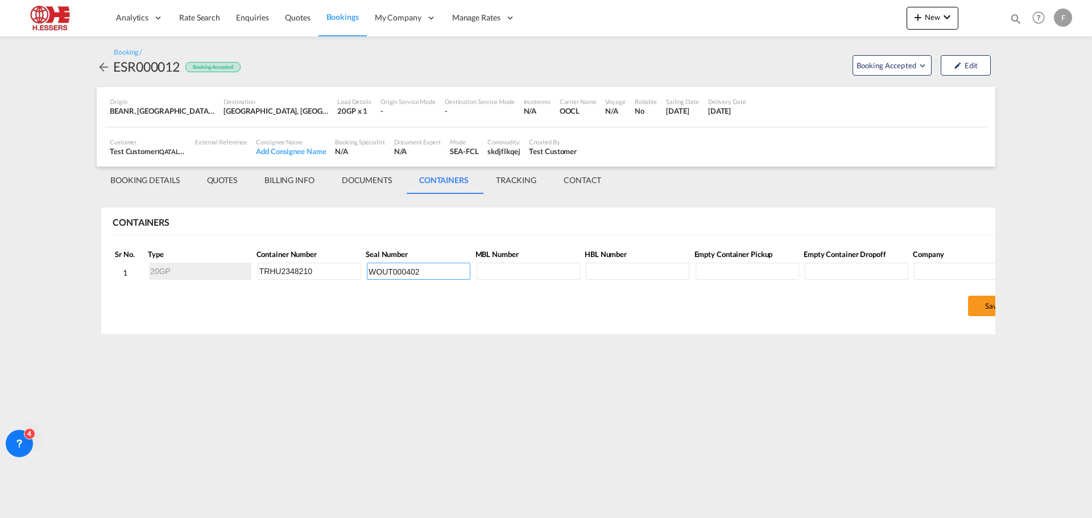
type input "WOUT000402"
click at [504, 270] on input at bounding box center [527, 271] width 103 height 17
paste input "ANT1923552"
type input "ANT1923552"
click at [749, 270] on input at bounding box center [746, 271] width 103 height 17
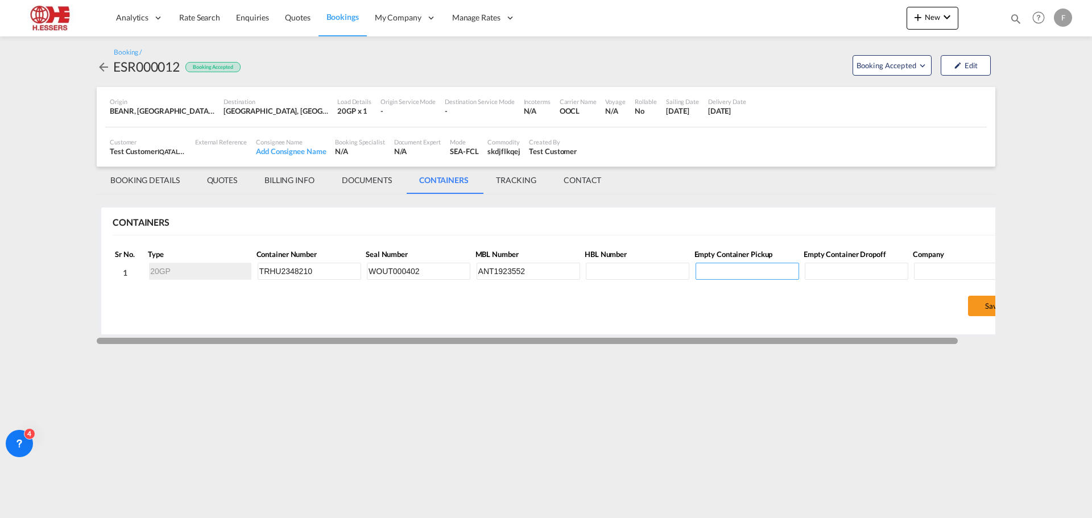
drag, startPoint x: 785, startPoint y: 342, endPoint x: 641, endPoint y: 344, distance: 143.9
click at [641, 344] on div at bounding box center [546, 344] width 898 height 2
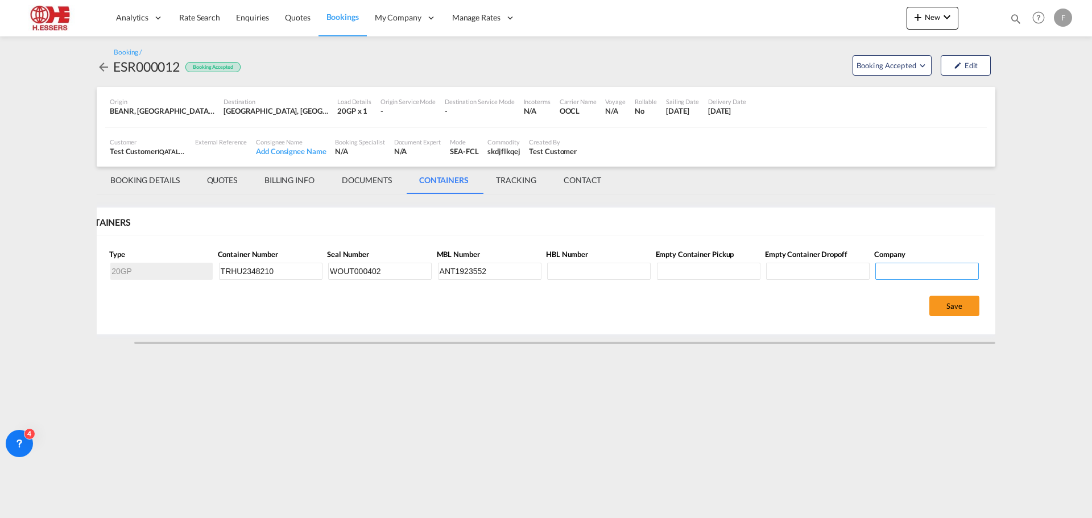
click at [932, 268] on input at bounding box center [926, 271] width 103 height 17
click at [959, 304] on button "Save" at bounding box center [954, 306] width 50 height 20
click at [140, 179] on md-tab-item "BOOKING DETAILS" at bounding box center [145, 180] width 97 height 27
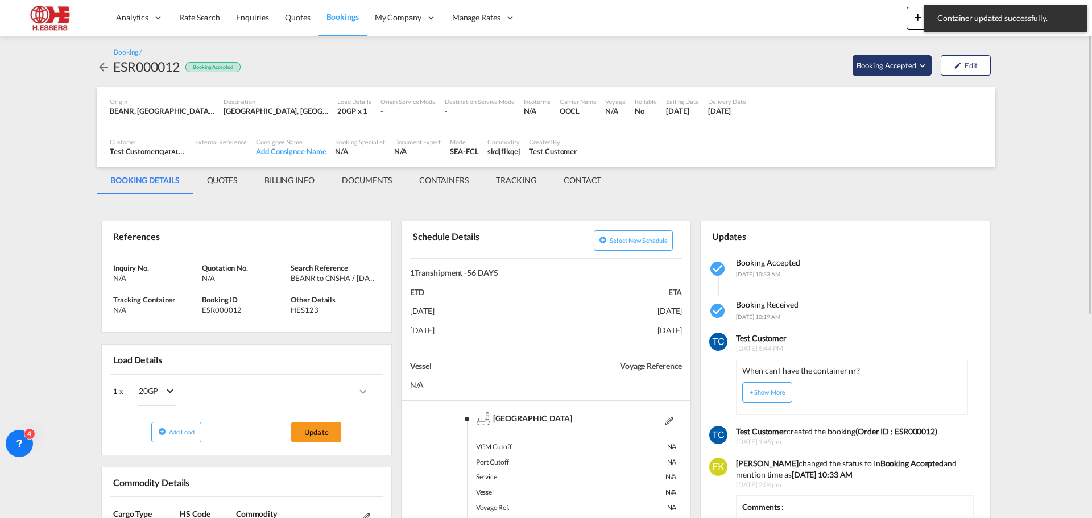
click at [903, 60] on span "Booking Accepted" at bounding box center [886, 65] width 61 height 11
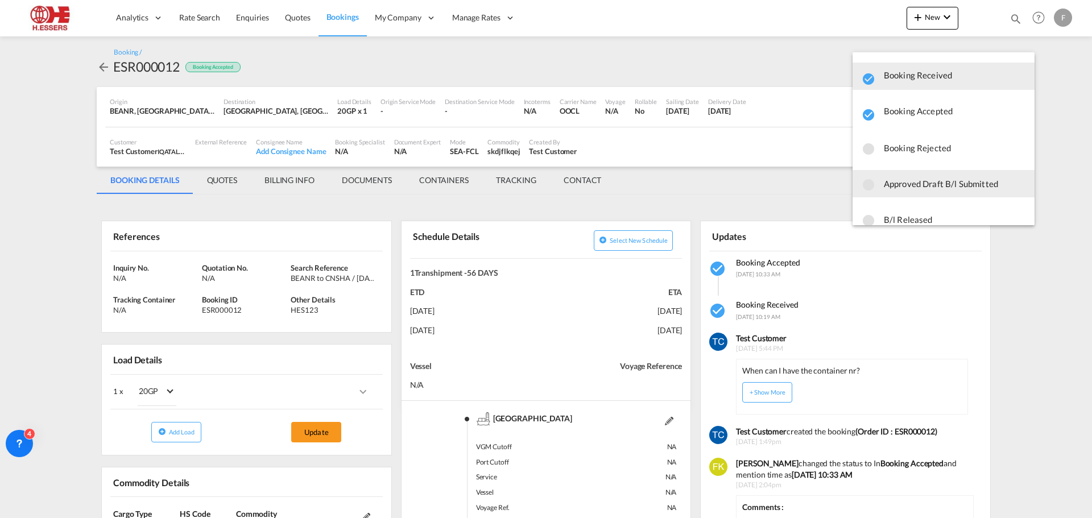
click at [960, 181] on span "Approved Draft B/l Submitted" at bounding box center [955, 183] width 142 height 20
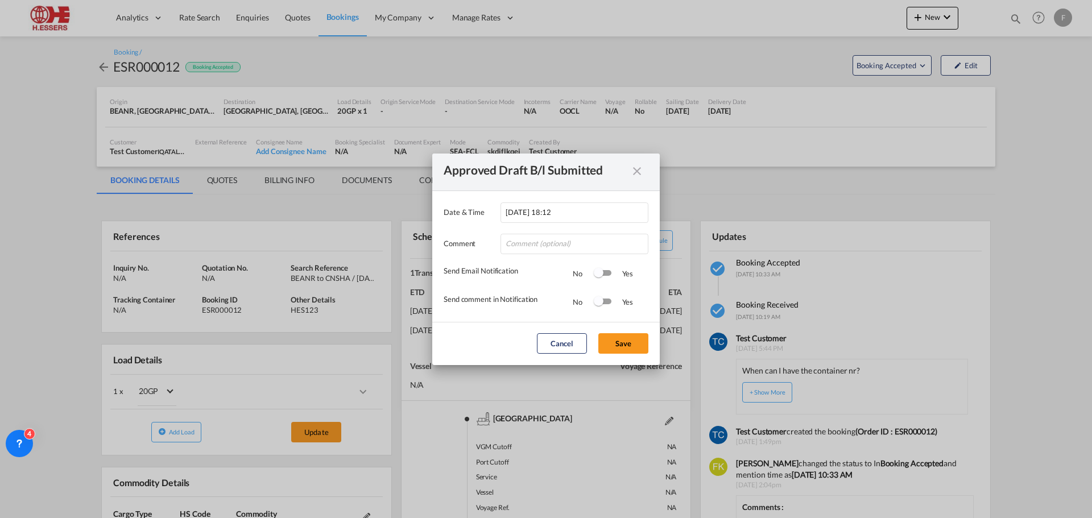
click at [607, 275] on div "Switch 1" at bounding box center [602, 273] width 17 height 6
click at [625, 345] on button "Save" at bounding box center [623, 343] width 50 height 20
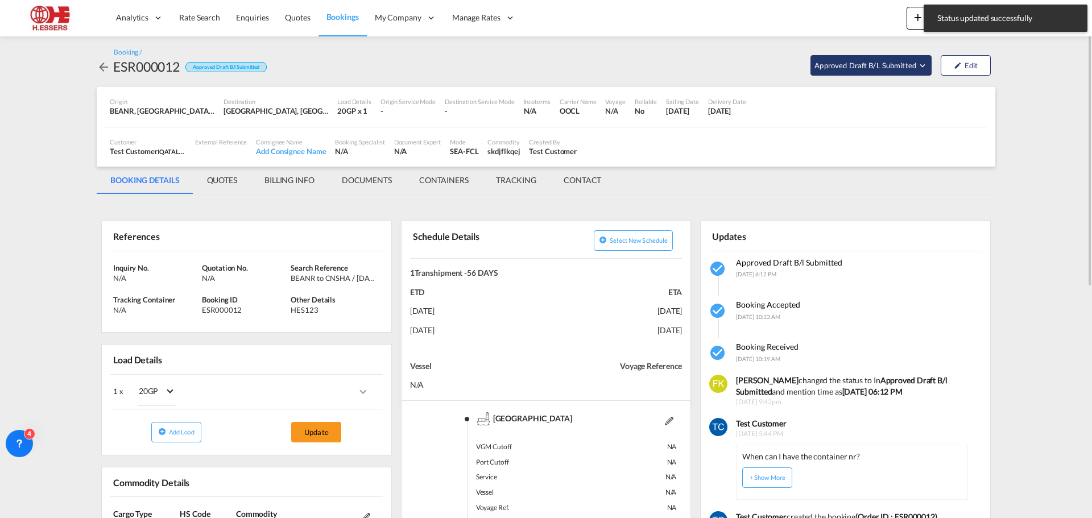
click at [917, 64] on md-icon "Open demo menu" at bounding box center [922, 65] width 10 height 10
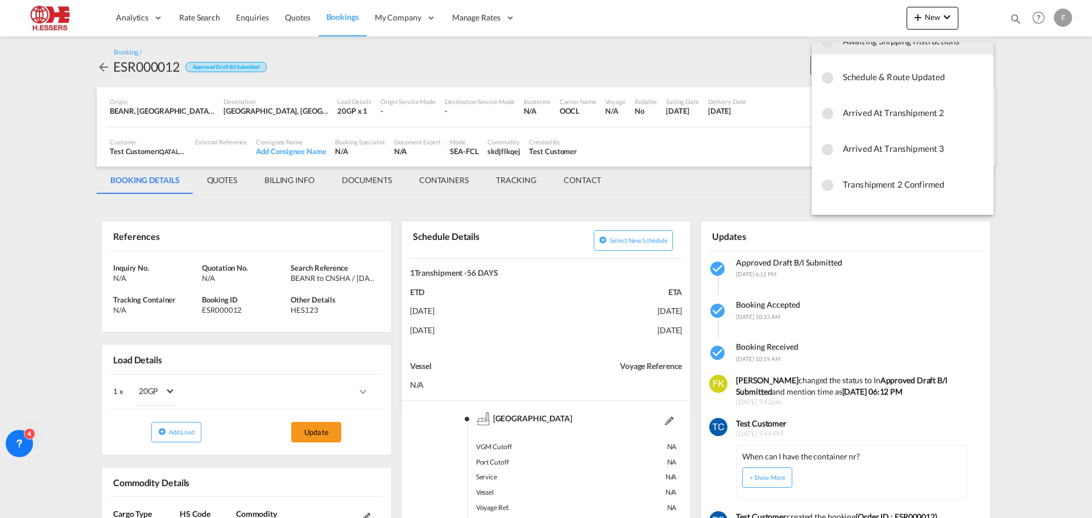
scroll to position [341, 0]
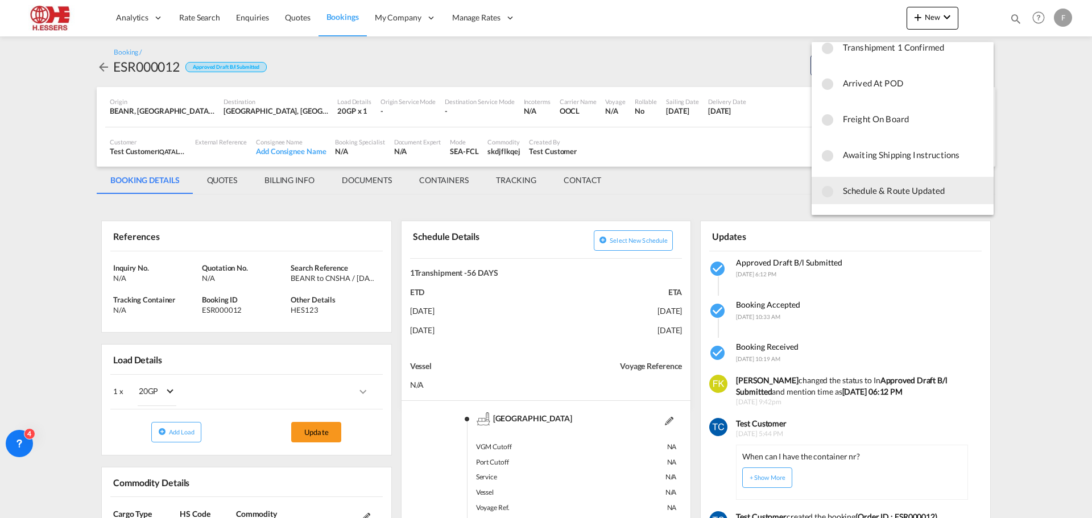
click at [867, 236] on md-backdrop at bounding box center [546, 259] width 1092 height 518
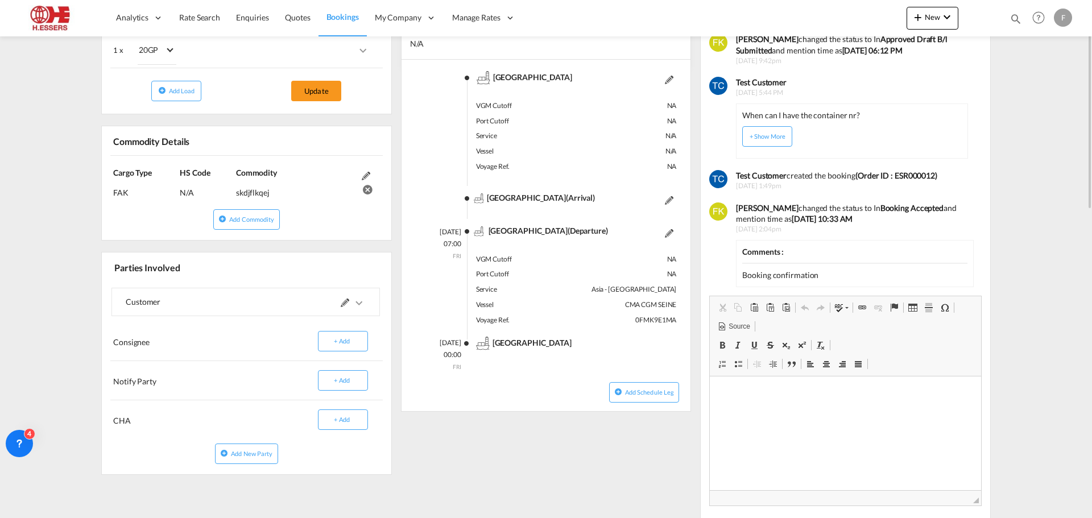
scroll to position [171, 0]
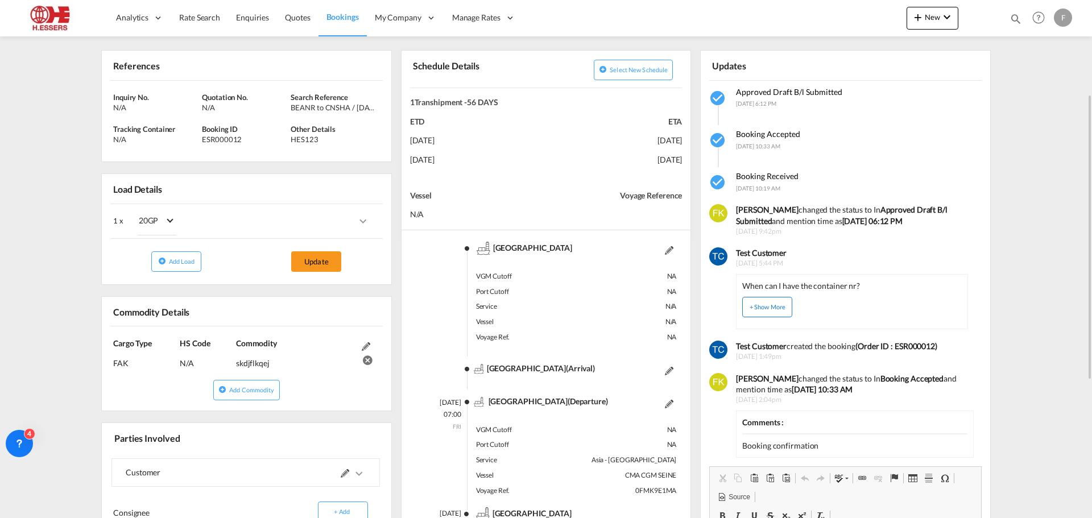
click at [769, 308] on button "+ Show More" at bounding box center [767, 307] width 50 height 20
click at [774, 308] on button "- Show Less" at bounding box center [767, 307] width 50 height 20
click at [851, 284] on p "When can I have the container nr?" at bounding box center [801, 285] width 118 height 11
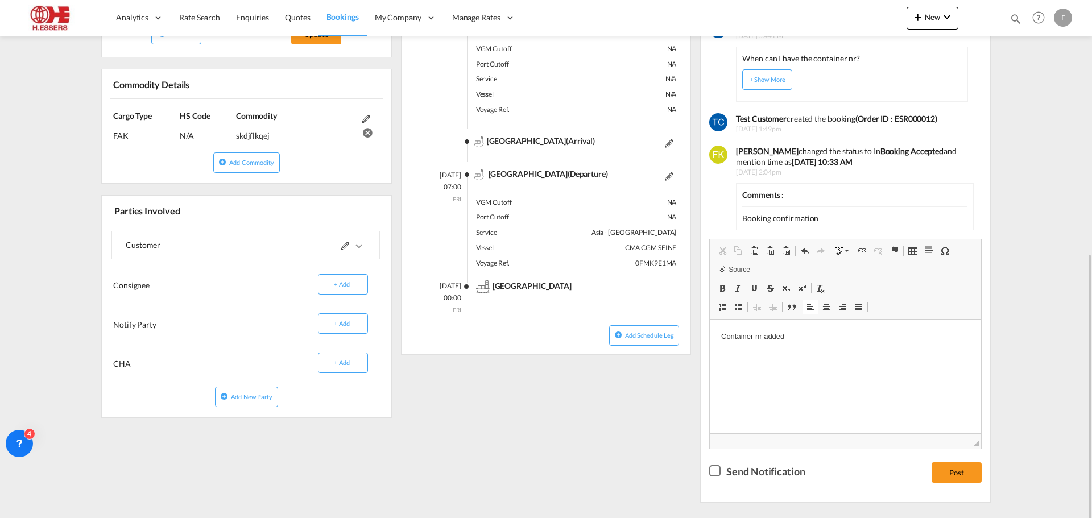
scroll to position [420, 0]
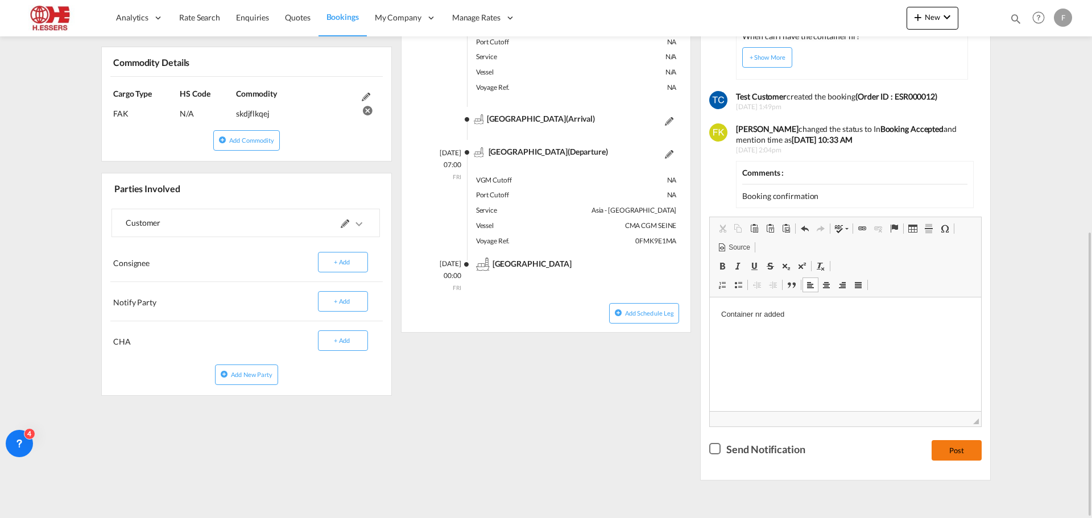
click at [964, 447] on button "Post" at bounding box center [956, 450] width 50 height 20
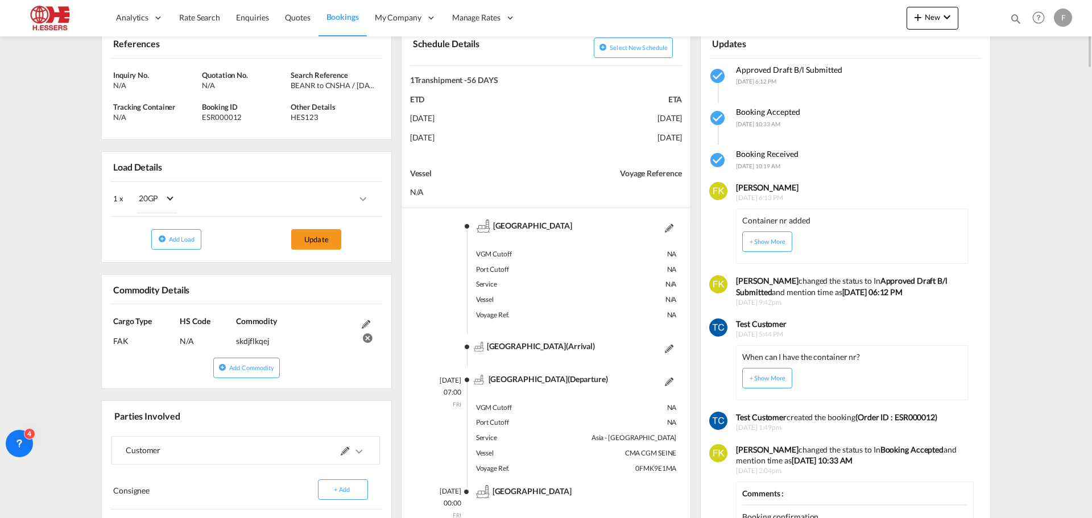
scroll to position [0, 0]
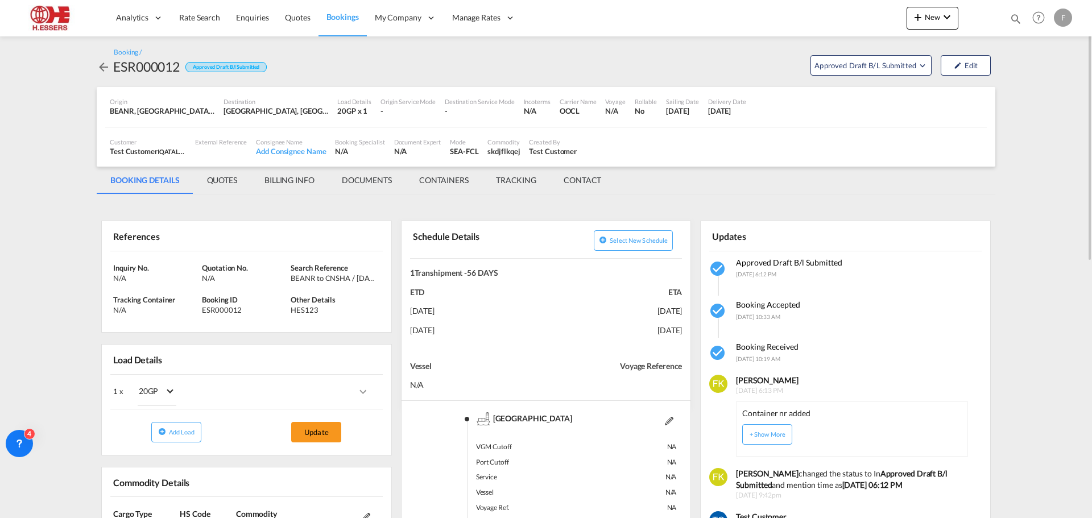
click at [520, 179] on md-tab-item "TRACKING" at bounding box center [516, 180] width 68 height 27
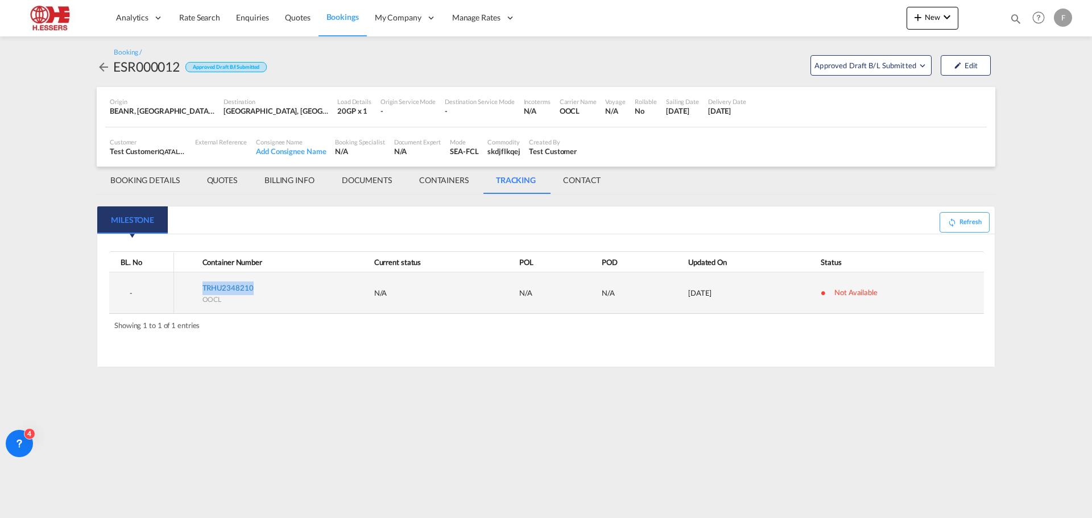
drag, startPoint x: 256, startPoint y: 288, endPoint x: 204, endPoint y: 290, distance: 52.3
click at [204, 290] on td "TRHU2348210 OOCL" at bounding box center [260, 293] width 172 height 42
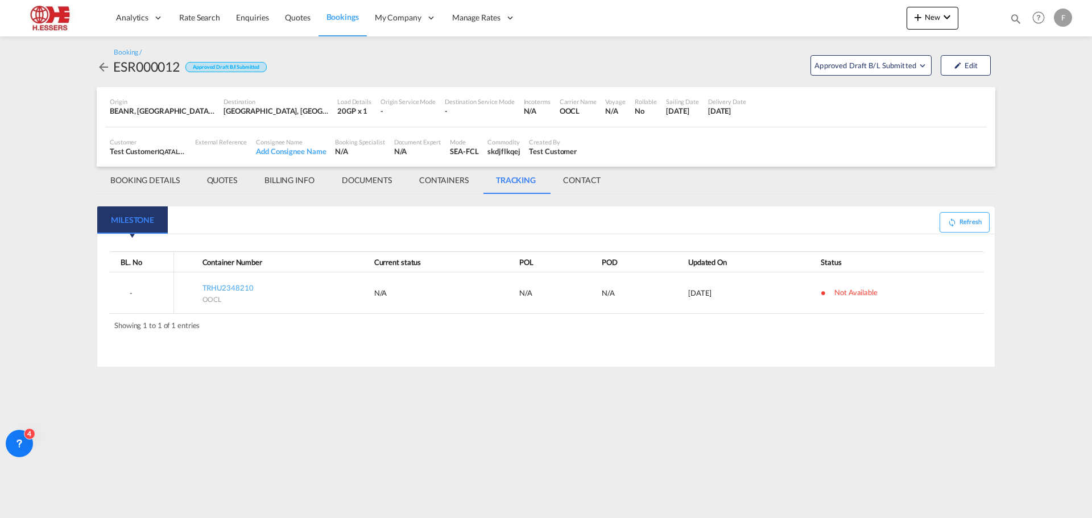
click at [225, 183] on md-tab-item "QUOTES" at bounding box center [221, 180] width 57 height 27
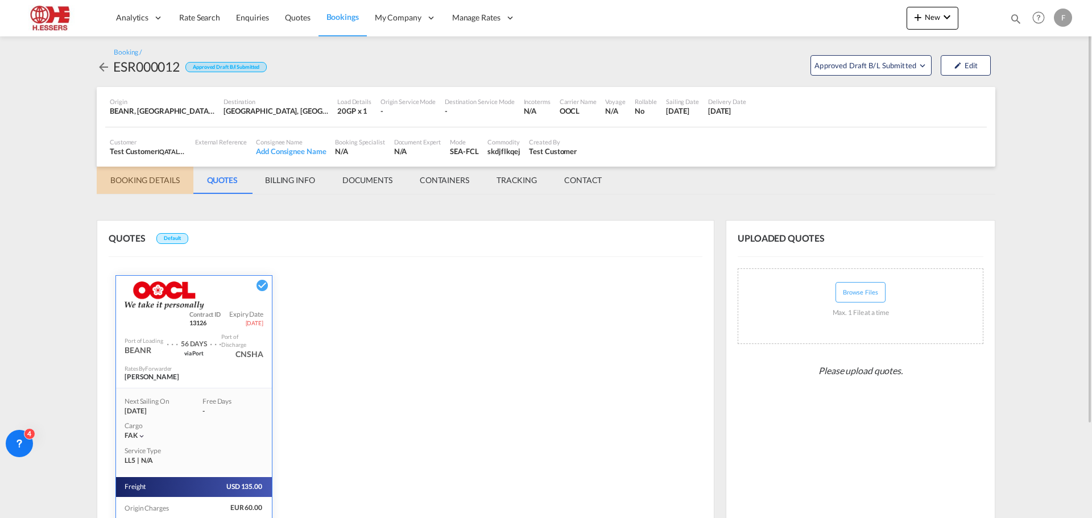
click at [159, 183] on md-tab-item "BOOKING DETAILS" at bounding box center [145, 180] width 97 height 27
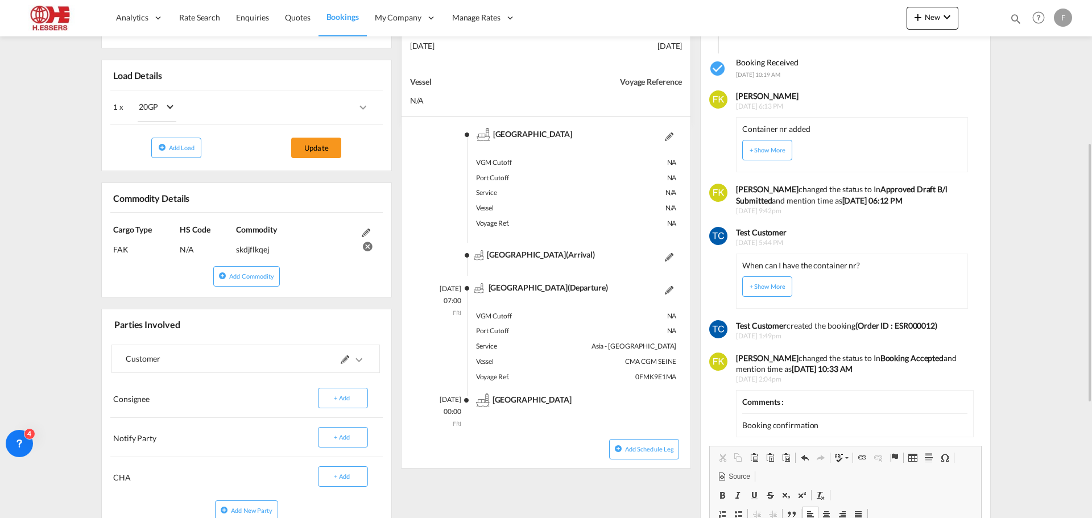
scroll to position [57, 0]
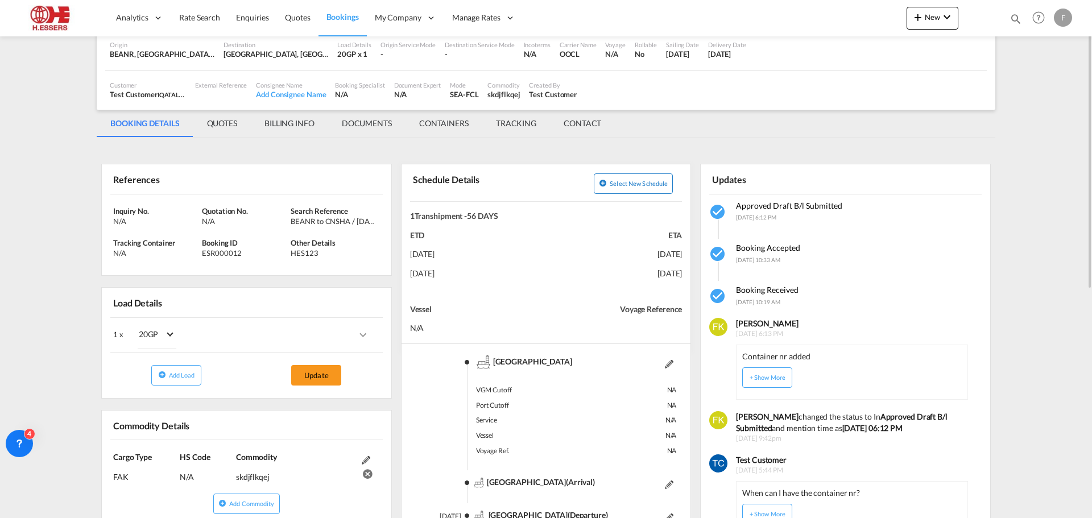
click at [646, 179] on button "Select new schedule" at bounding box center [633, 183] width 79 height 20
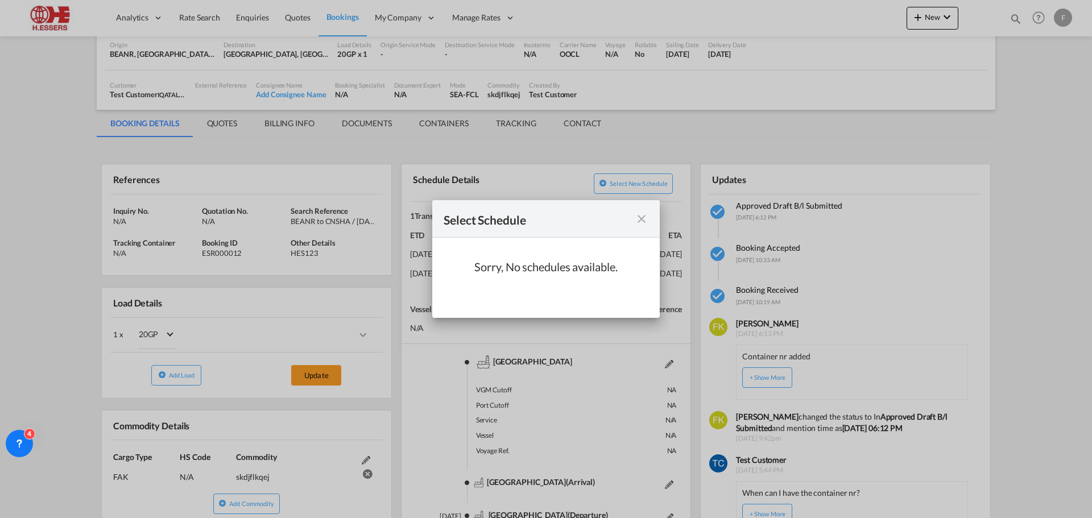
click at [642, 215] on md-icon "icon-close m-0 fg-AAA8AD cursor" at bounding box center [642, 219] width 14 height 14
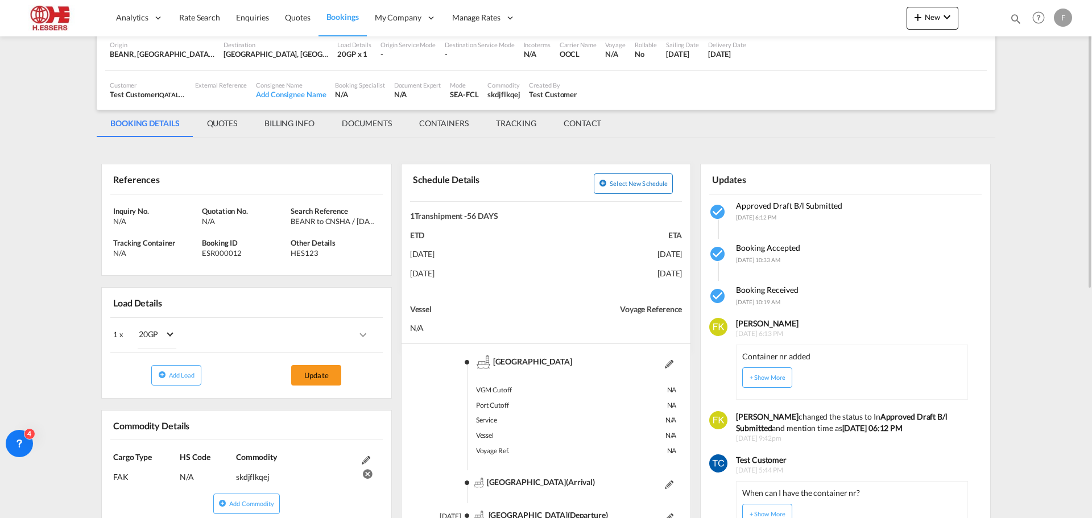
click at [640, 189] on button "Select new schedule" at bounding box center [633, 183] width 79 height 20
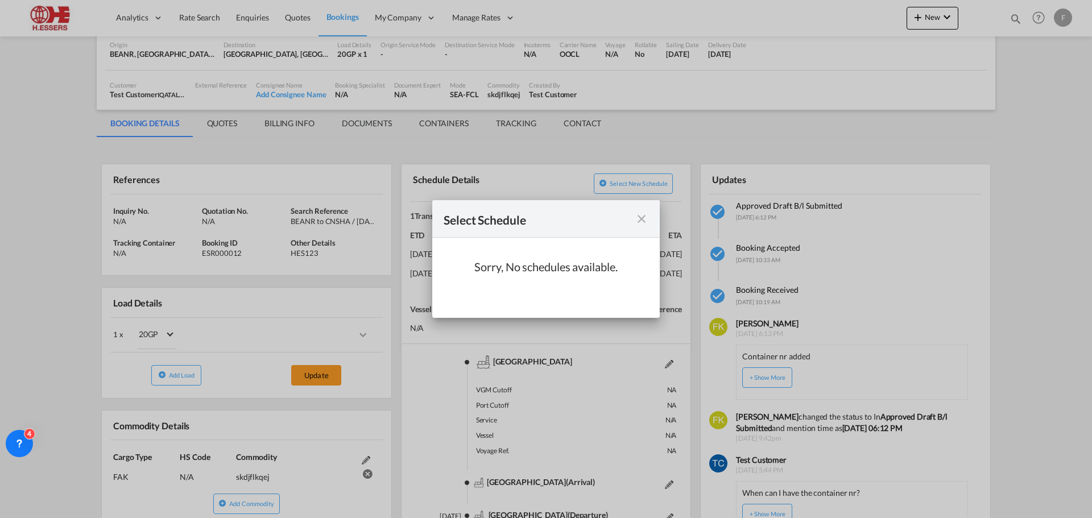
click at [641, 219] on md-icon "icon-close m-0 fg-AAA8AD cursor" at bounding box center [642, 219] width 14 height 14
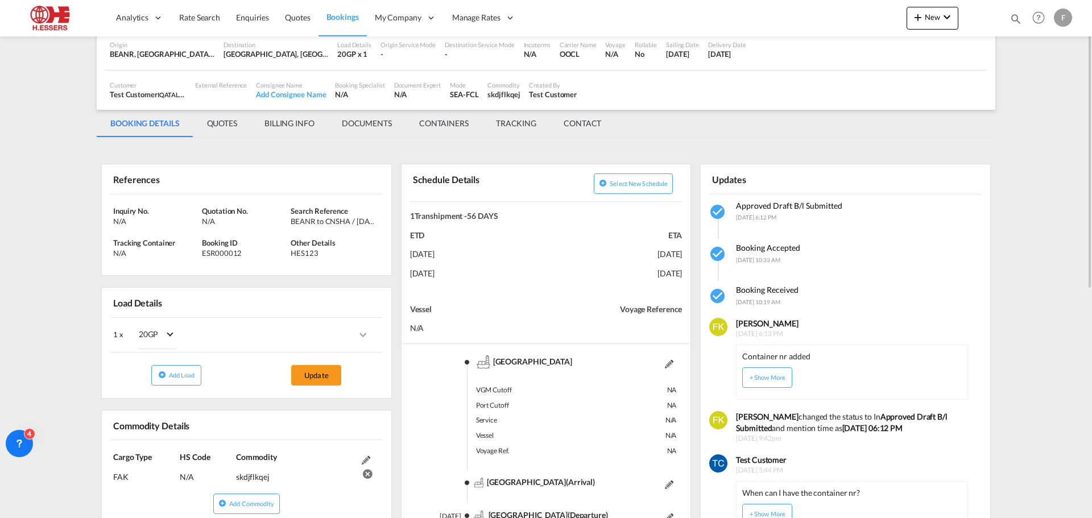
click at [520, 124] on md-tab-item "TRACKING" at bounding box center [516, 123] width 68 height 27
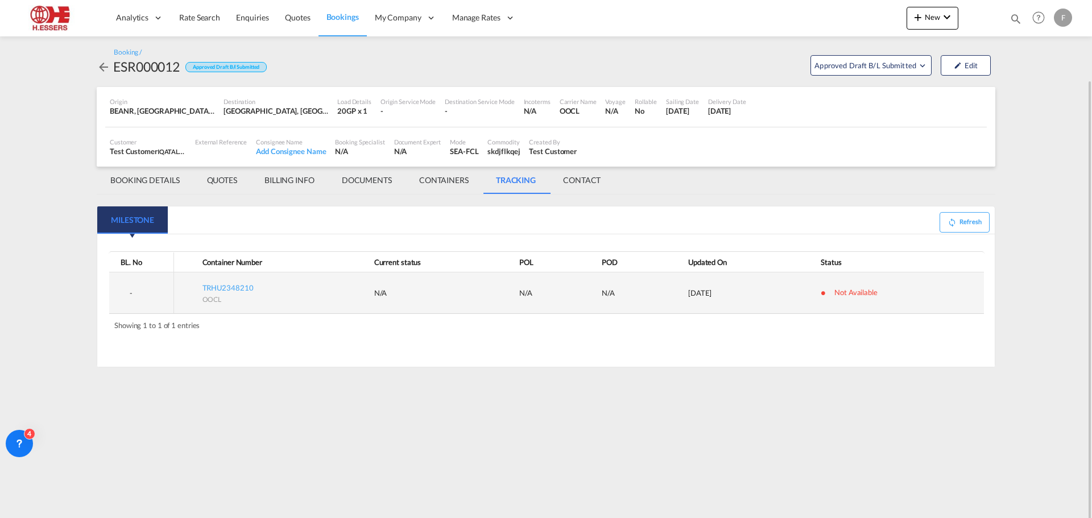
scroll to position [0, 0]
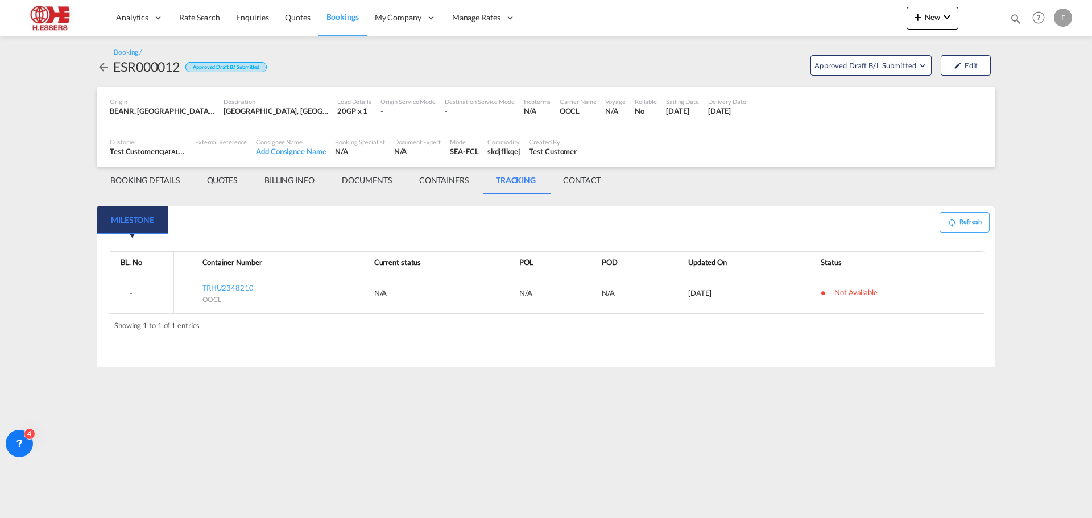
click at [462, 180] on md-tab-item "CONTAINERS" at bounding box center [443, 180] width 77 height 27
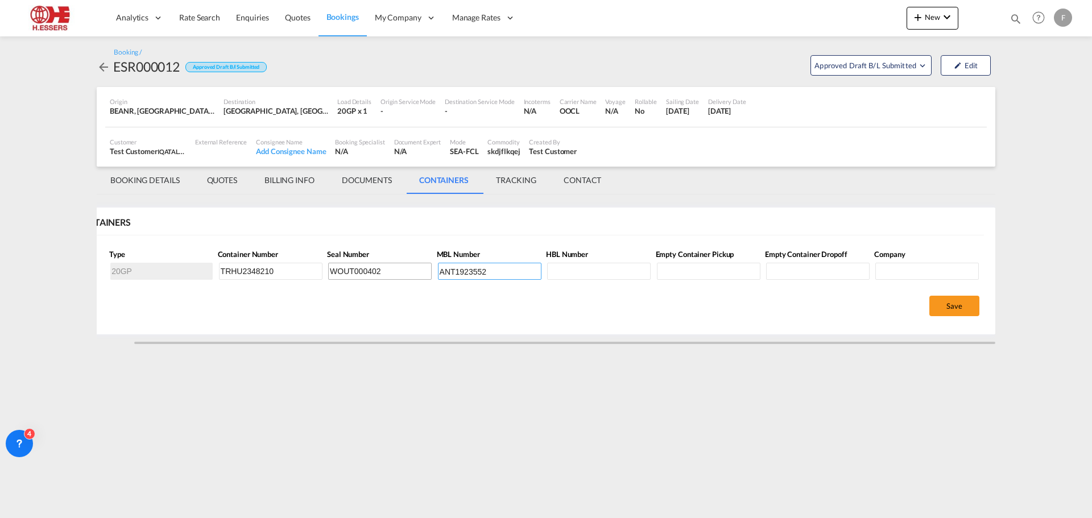
drag, startPoint x: 512, startPoint y: 268, endPoint x: 410, endPoint y: 270, distance: 102.4
click at [410, 270] on tr "1 20GP TRHU2348210 WOUT000402 ANT1923552" at bounding box center [529, 273] width 906 height 24
click at [103, 68] on md-icon "icon-arrow-left" at bounding box center [104, 67] width 14 height 14
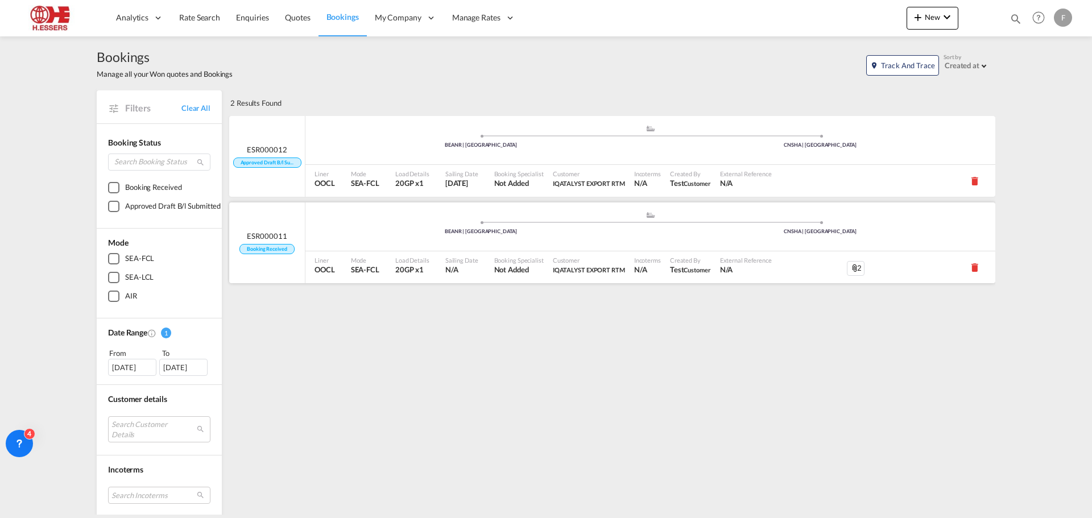
click at [376, 242] on div ".a{fill:#aaa8ad;} .a{fill:#aaa8ad;} BEANR | [GEOGRAPHIC_DATA] [GEOGRAPHIC_DATA]…" at bounding box center [650, 228] width 690 height 34
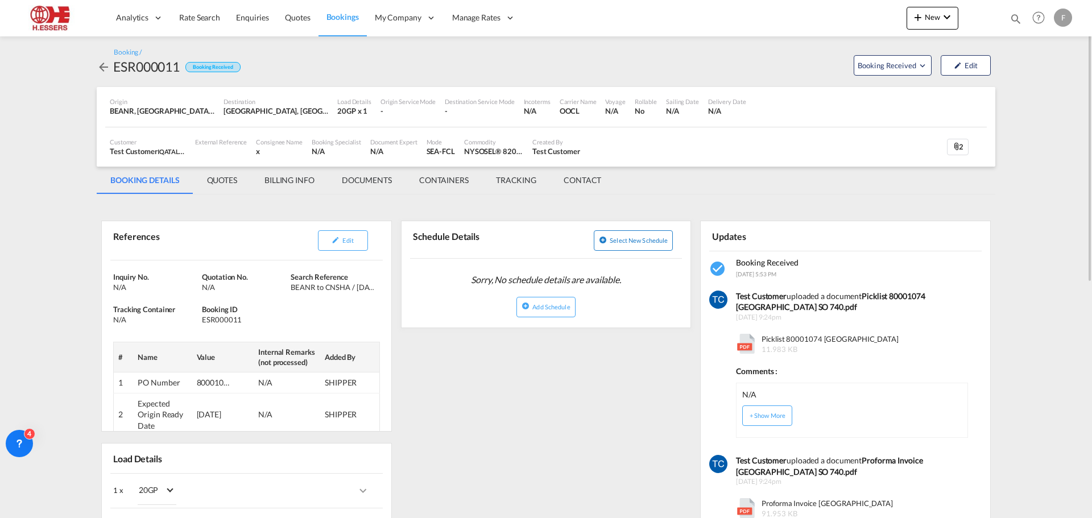
click at [623, 237] on span "Select new schedule" at bounding box center [639, 240] width 58 height 7
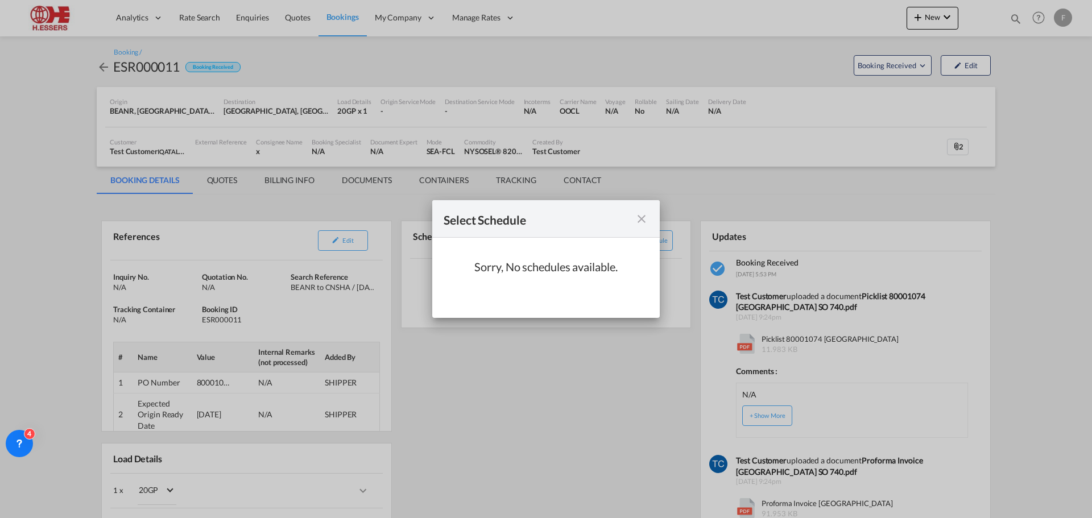
click at [641, 219] on md-icon "icon-close m-0 fg-AAA8AD cursor" at bounding box center [642, 219] width 14 height 14
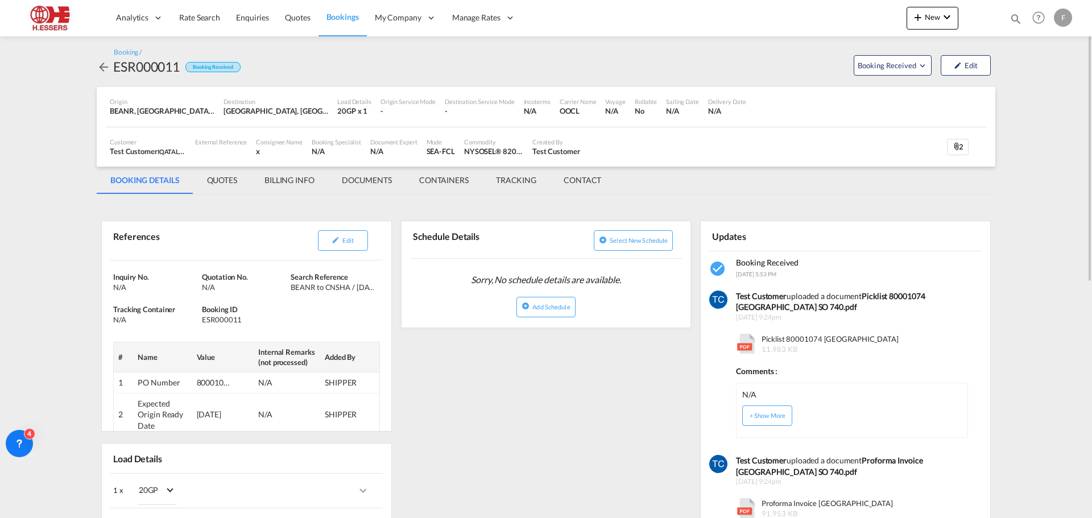
click at [102, 66] on md-icon "icon-arrow-left" at bounding box center [104, 67] width 14 height 14
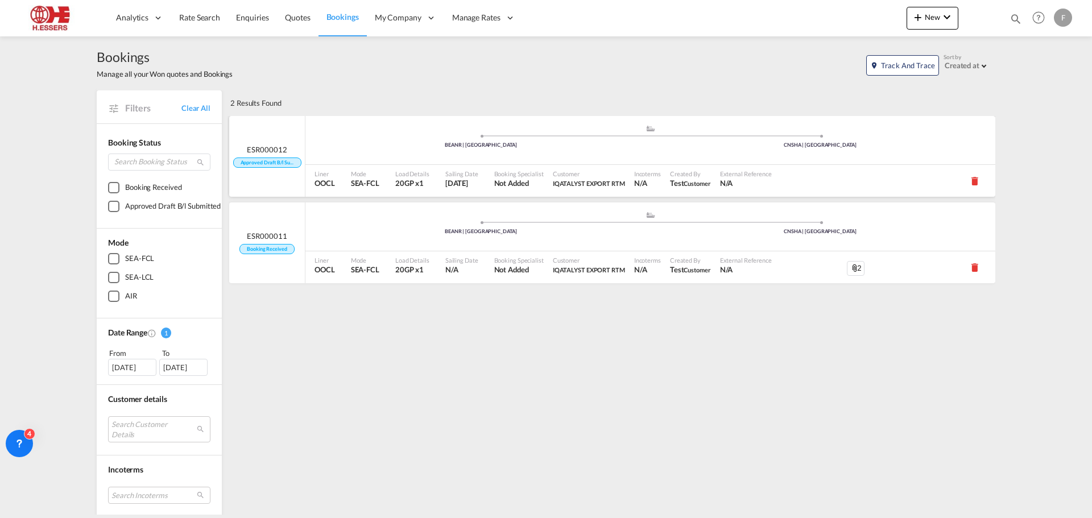
click at [270, 155] on div "ESR000012 Approved Draft B/l Submitted" at bounding box center [267, 156] width 68 height 24
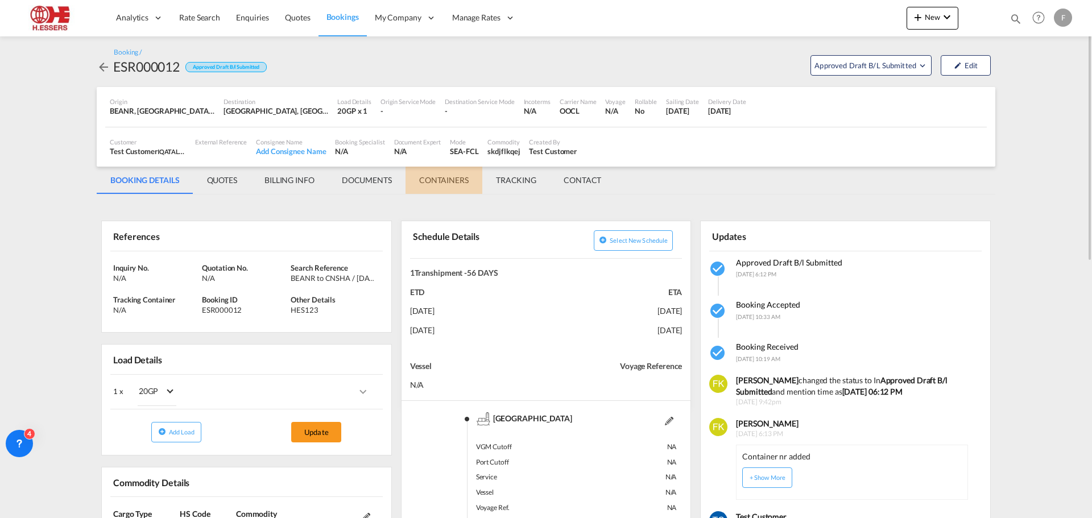
click at [442, 176] on md-tab-item "CONTAINERS" at bounding box center [443, 180] width 77 height 27
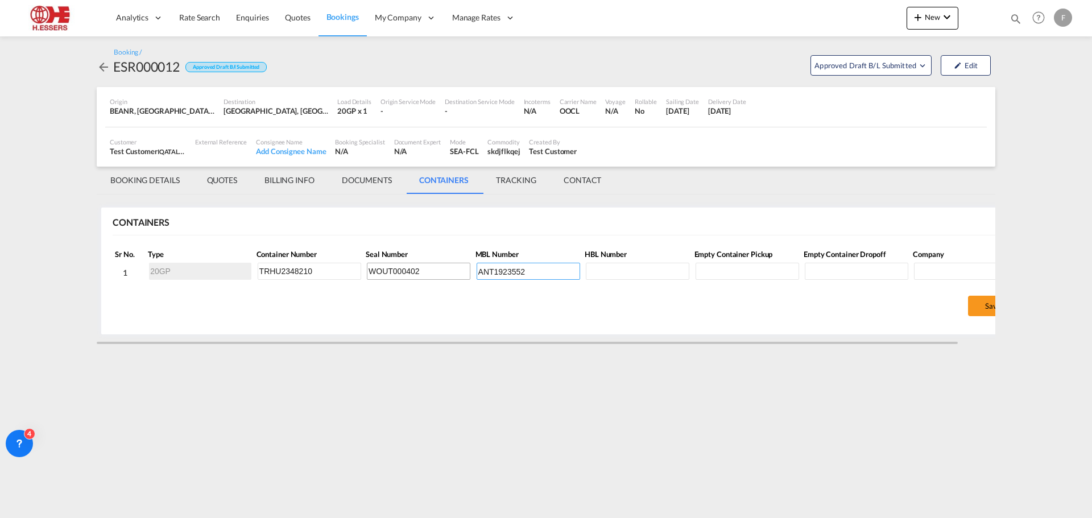
drag, startPoint x: 543, startPoint y: 267, endPoint x: 466, endPoint y: 267, distance: 76.8
click at [466, 267] on tr "1 20GP TRHU2348210 WOUT000402 ANT1923552" at bounding box center [567, 273] width 906 height 24
drag, startPoint x: 440, startPoint y: 268, endPoint x: 325, endPoint y: 275, distance: 114.5
click at [325, 275] on tr "1 20GP TRHU2348210 WOUT000402" at bounding box center [567, 273] width 906 height 24
click at [212, 277] on tr "1 20GP TRHU2348210" at bounding box center [567, 273] width 906 height 24
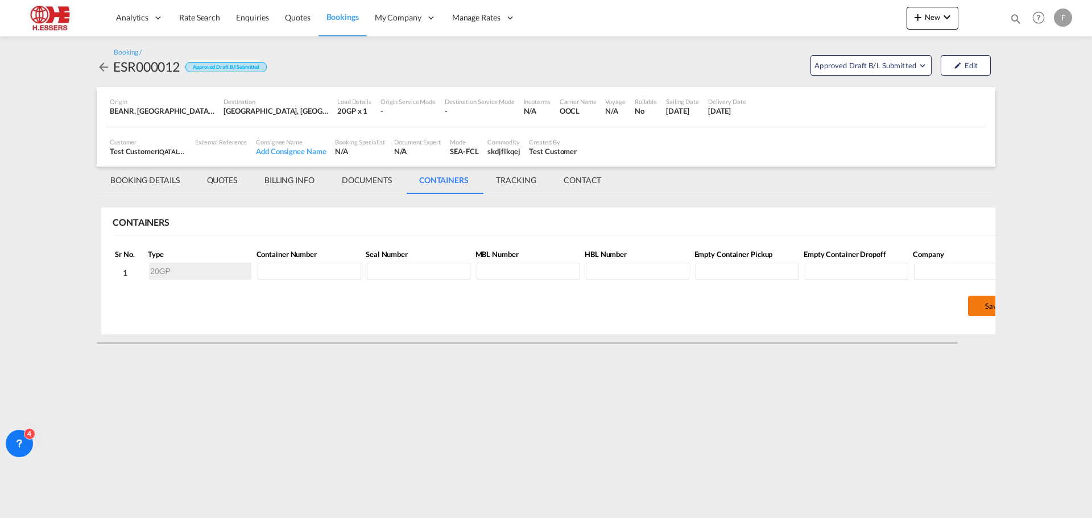
click at [973, 301] on button "Save" at bounding box center [993, 306] width 50 height 20
